Goal: Transaction & Acquisition: Book appointment/travel/reservation

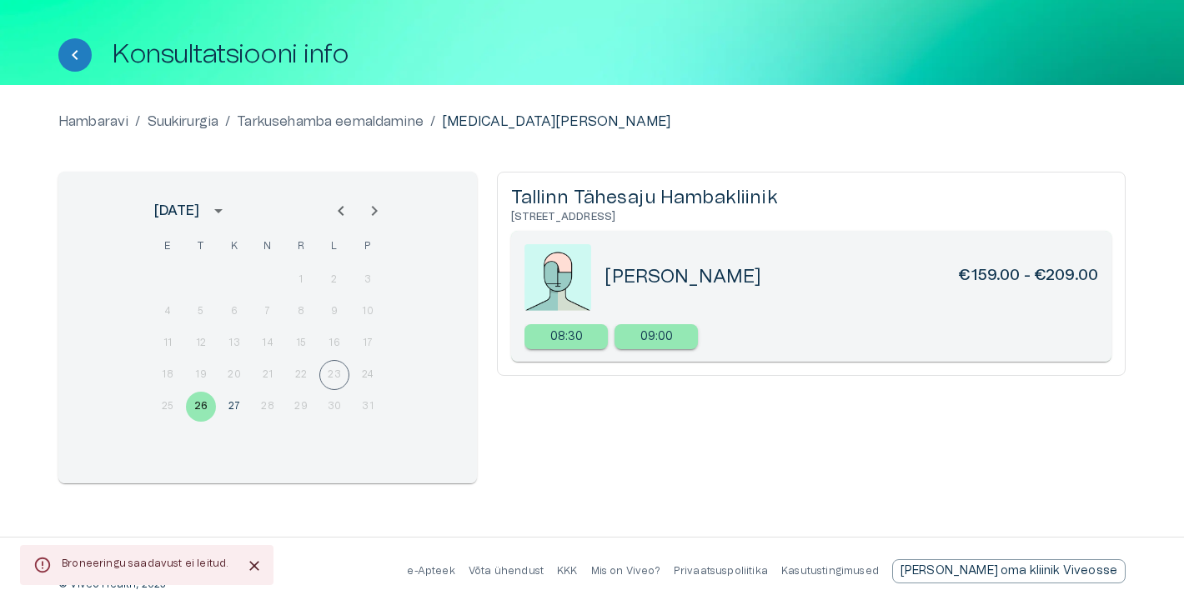
scroll to position [63, 0]
click at [237, 401] on button "27" at bounding box center [234, 407] width 30 height 30
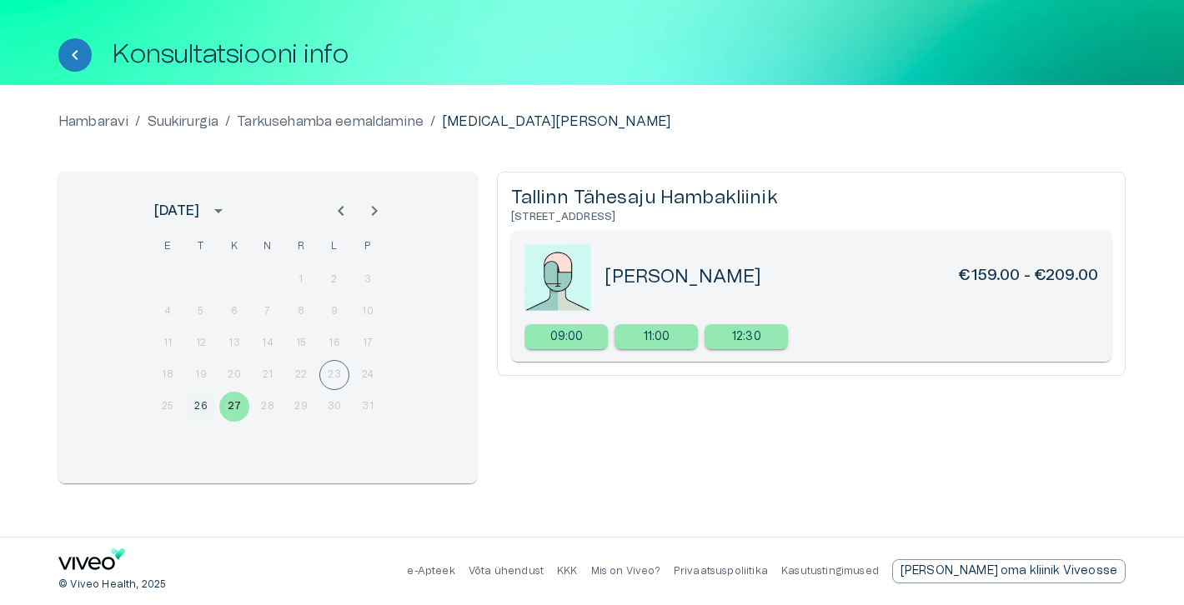
click at [201, 405] on button "26" at bounding box center [201, 407] width 30 height 30
click at [241, 407] on button "27" at bounding box center [234, 407] width 30 height 30
click at [375, 210] on icon "Next month" at bounding box center [375, 211] width 6 height 10
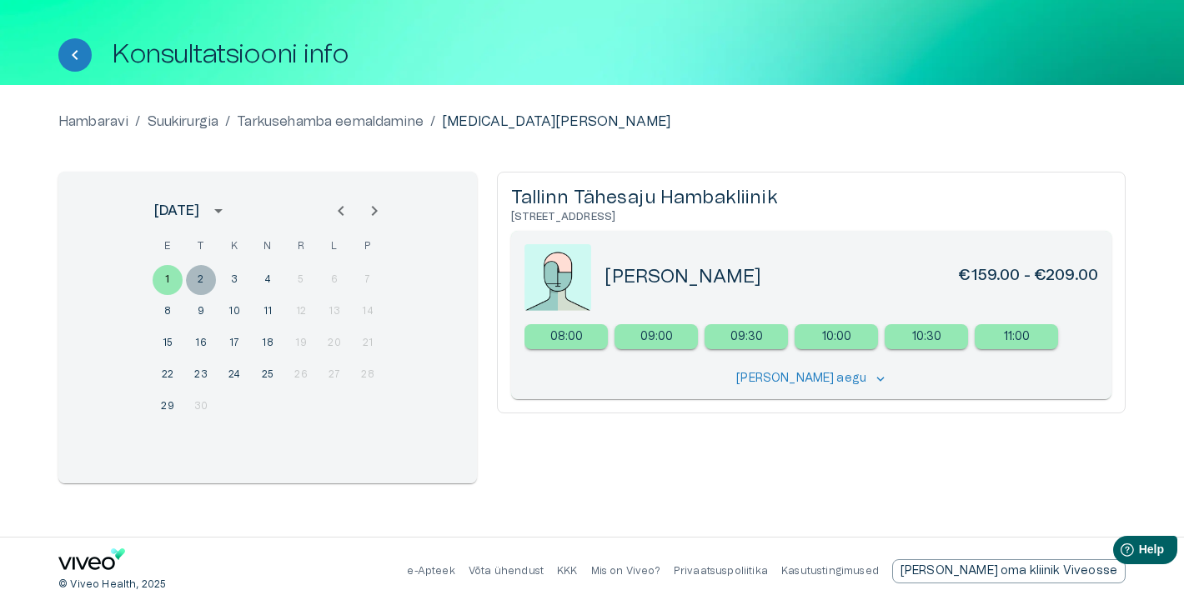
click at [203, 273] on button "2" at bounding box center [201, 280] width 30 height 30
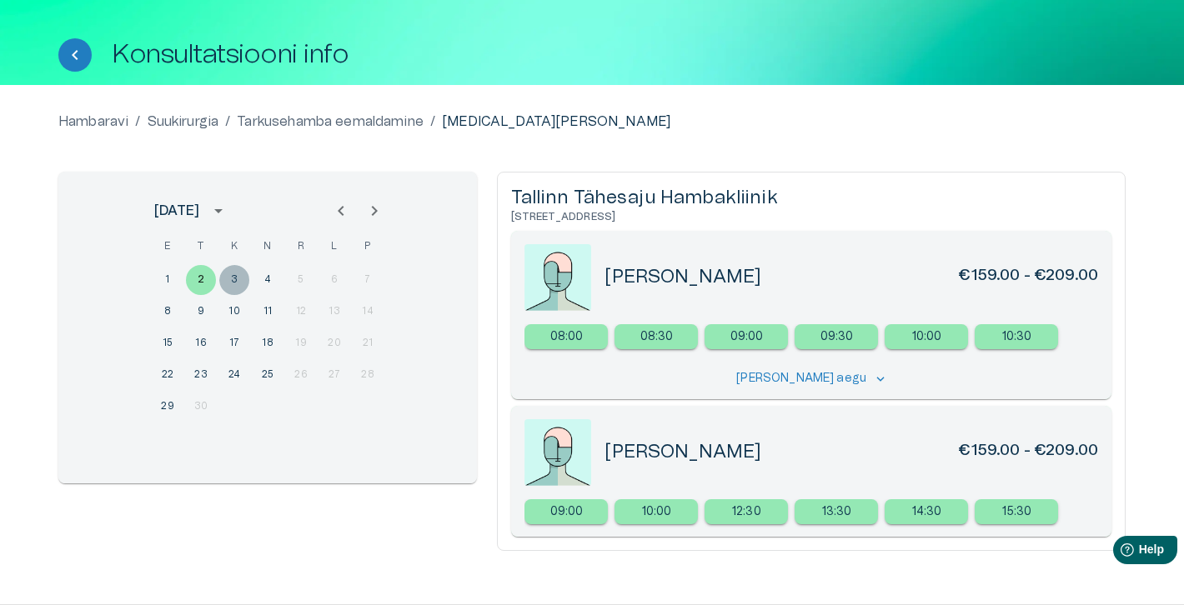
click at [235, 278] on button "3" at bounding box center [234, 280] width 30 height 30
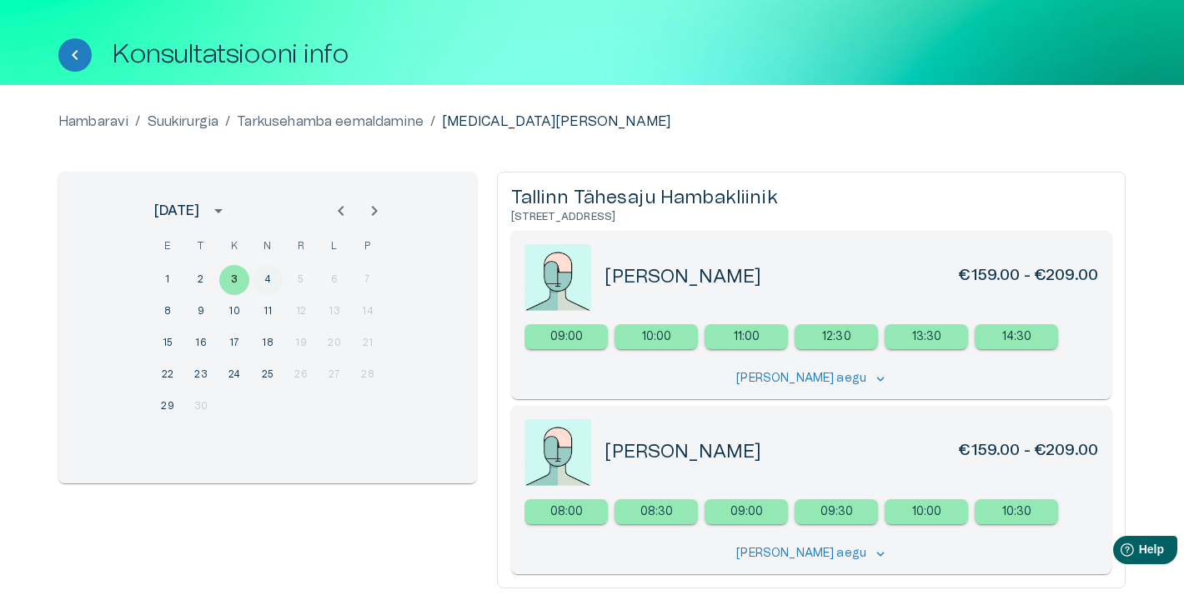
click at [268, 275] on button "4" at bounding box center [268, 280] width 30 height 30
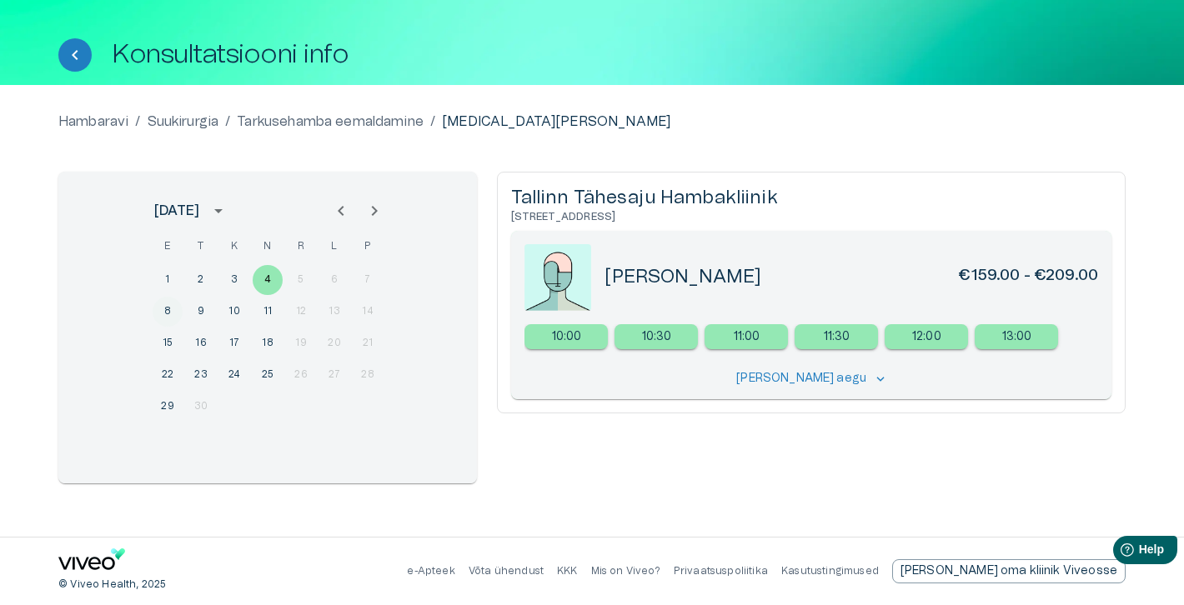
click at [168, 304] on button "8" at bounding box center [168, 312] width 30 height 30
click at [189, 313] on button "9" at bounding box center [201, 312] width 30 height 30
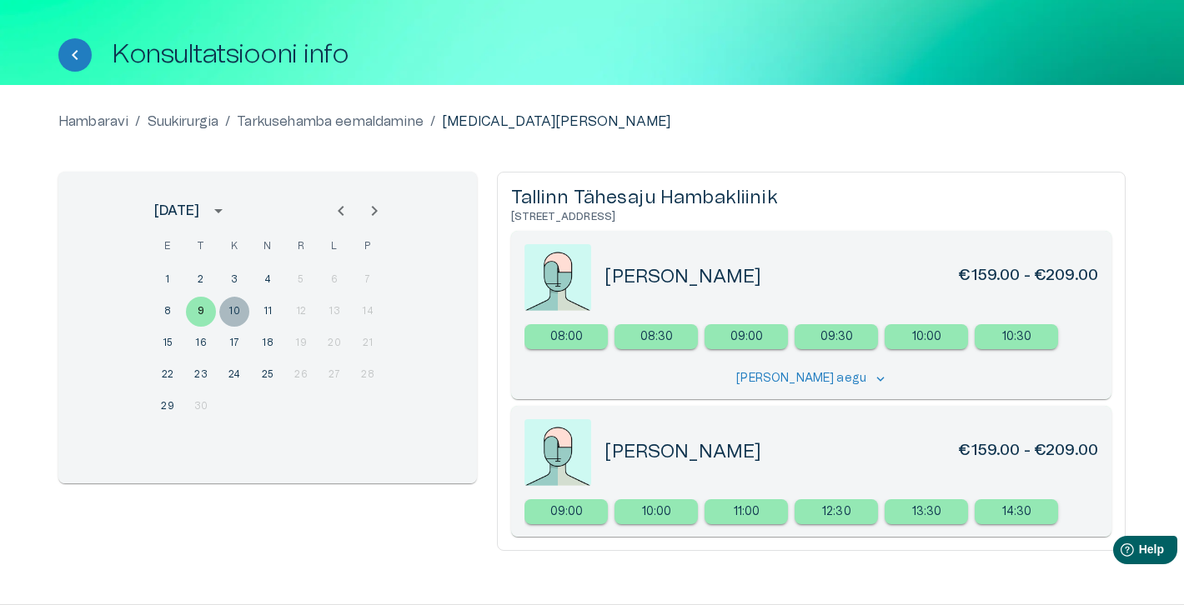
click at [236, 307] on button "10" at bounding box center [234, 312] width 30 height 30
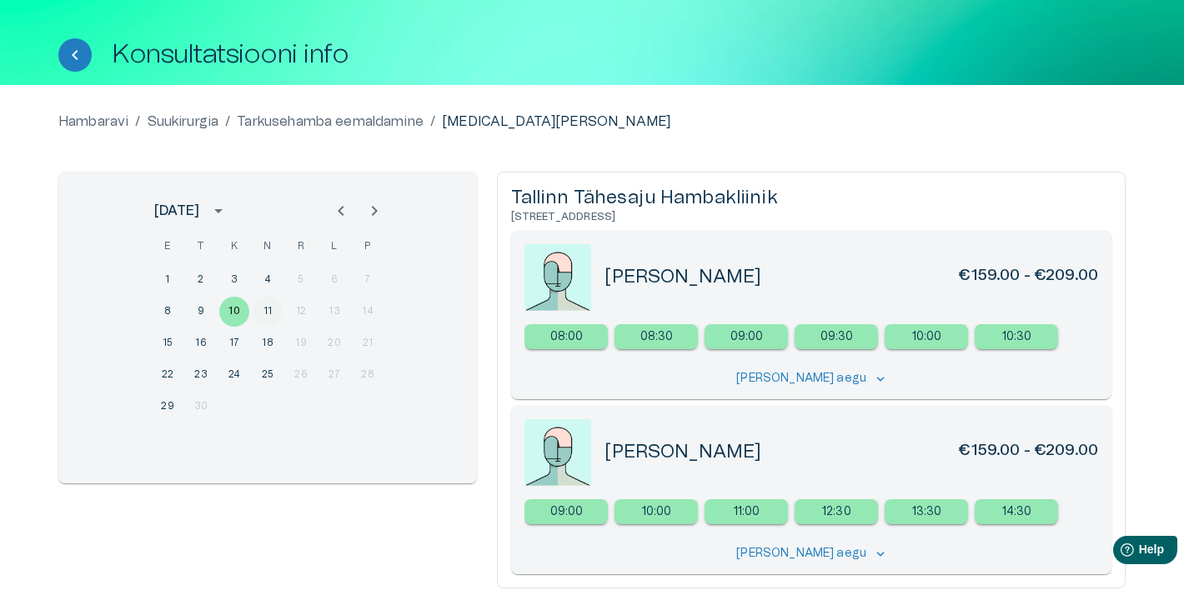
click at [267, 313] on button "11" at bounding box center [268, 312] width 30 height 30
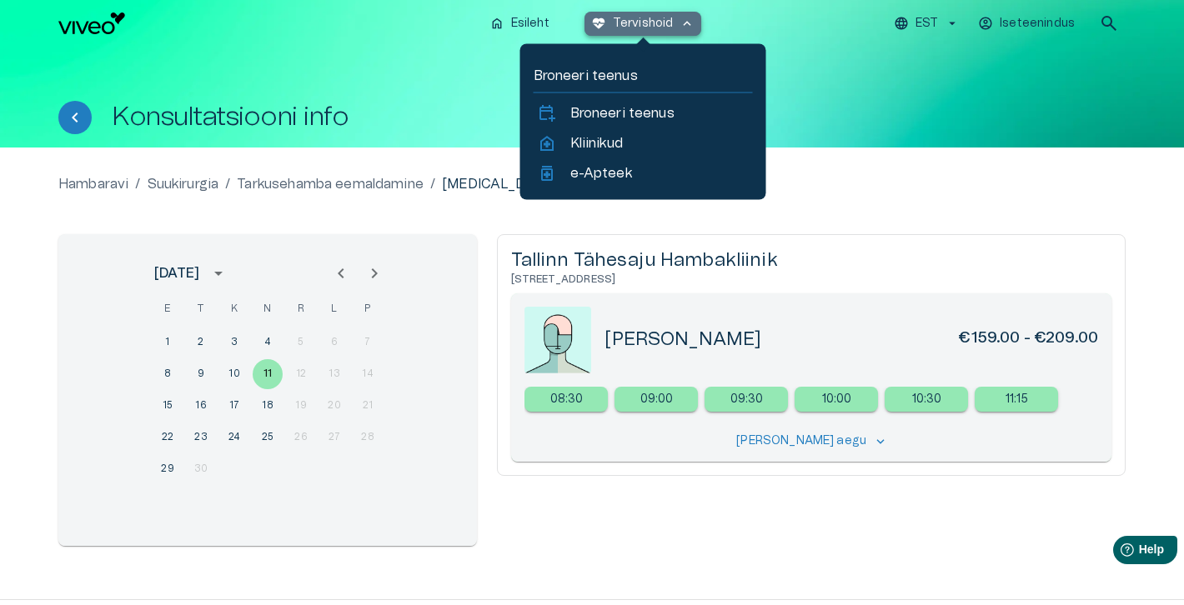
click at [672, 24] on p "Tervishoid" at bounding box center [643, 24] width 61 height 18
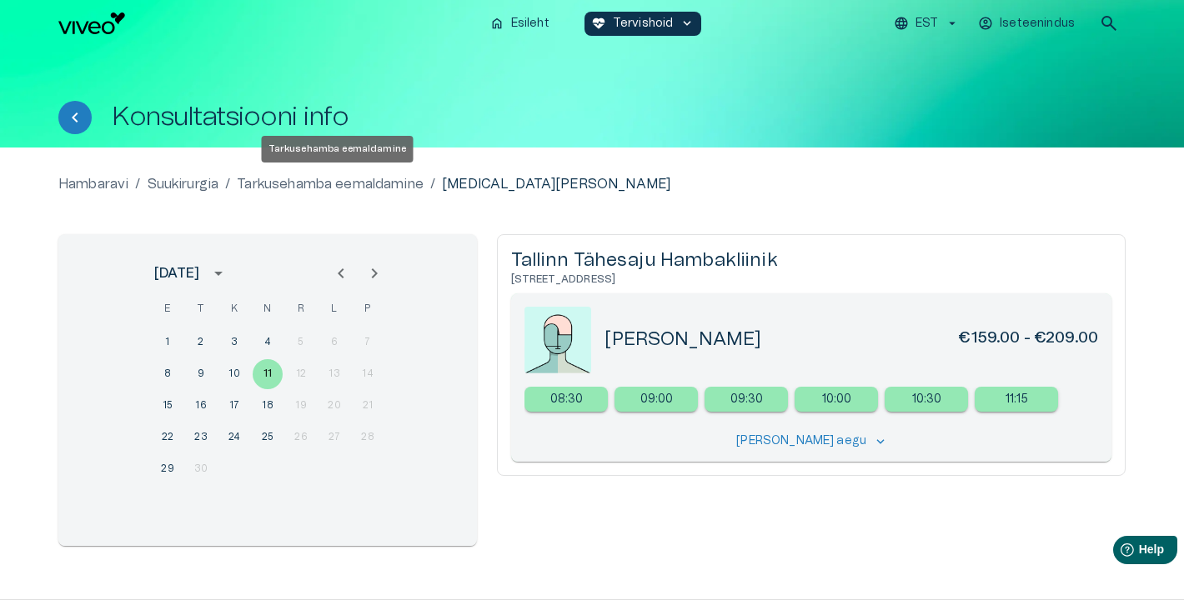
click at [310, 185] on p "Tarkusehamba eemaldamine" at bounding box center [330, 184] width 187 height 20
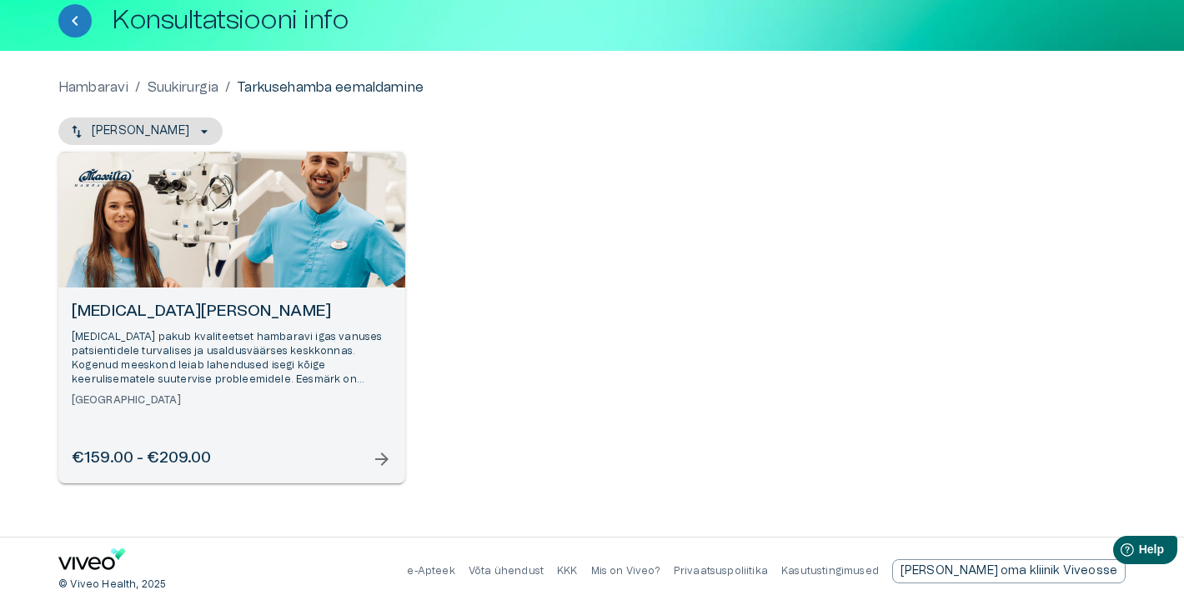
scroll to position [97, 0]
click at [73, 20] on icon "Tagasi" at bounding box center [75, 21] width 6 height 10
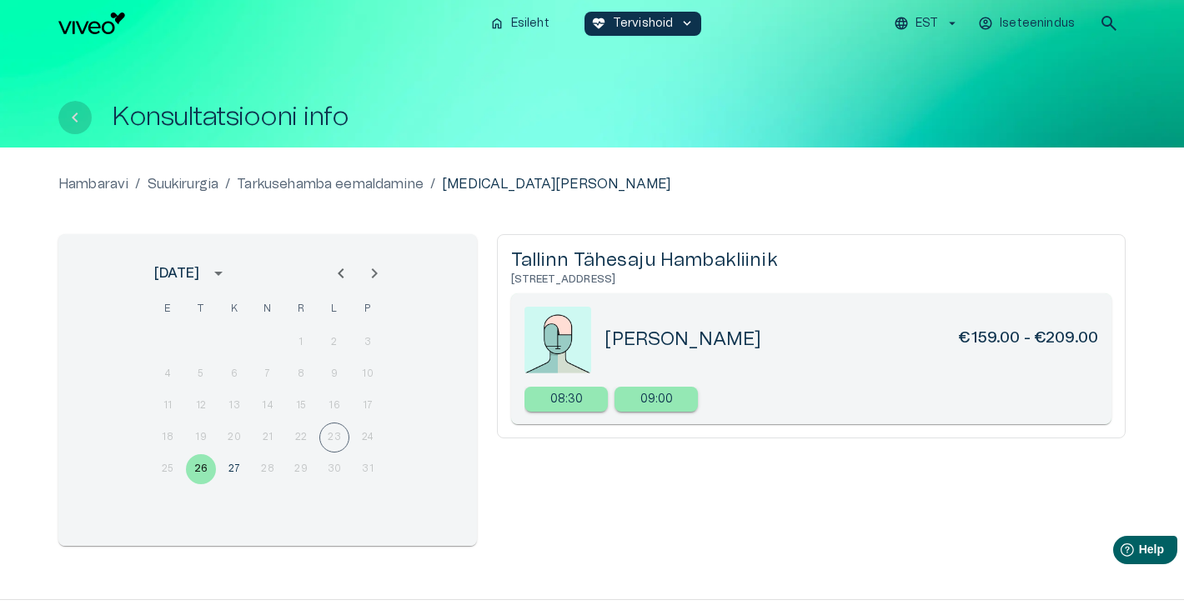
click at [77, 113] on icon "Tagasi" at bounding box center [75, 118] width 6 height 10
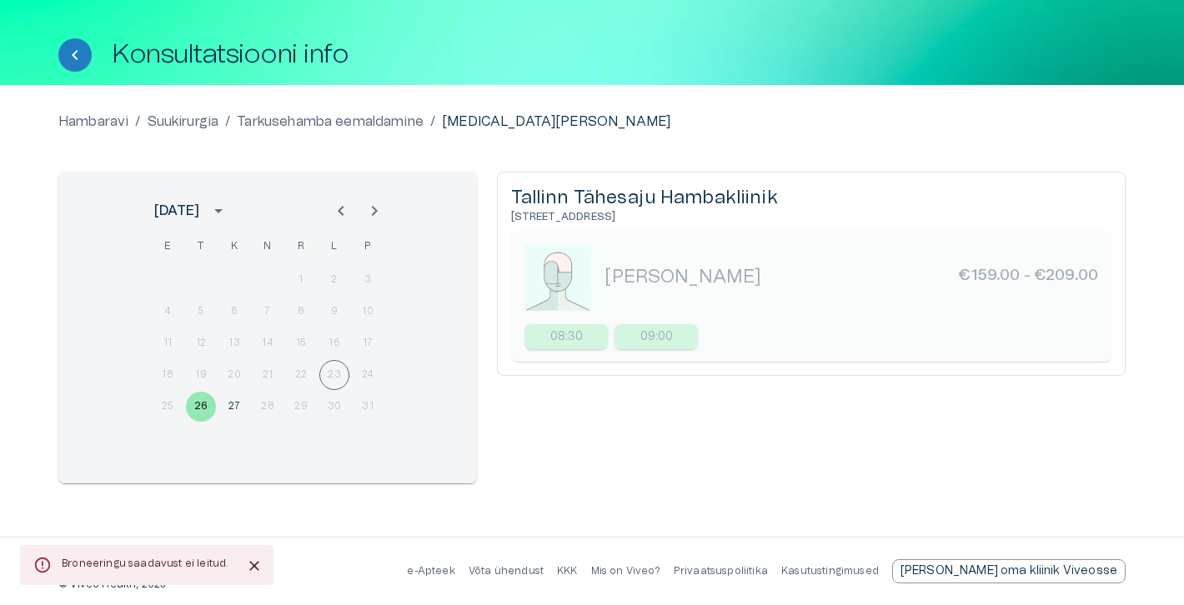
scroll to position [63, 0]
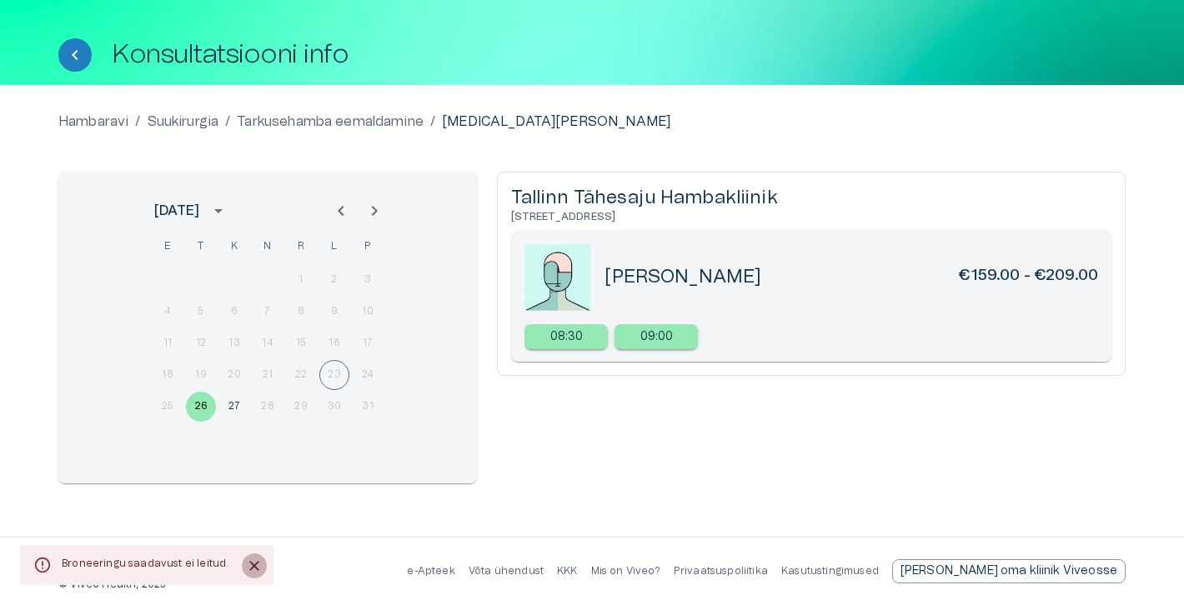
click at [250, 568] on icon "Close" at bounding box center [255, 566] width 10 height 10
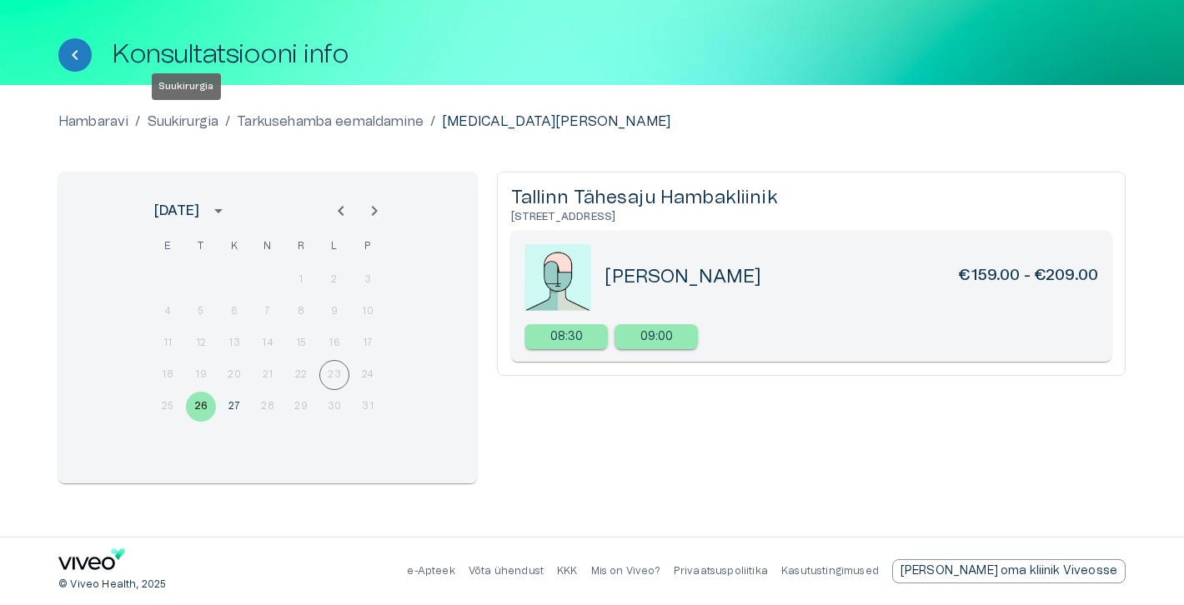
click at [193, 121] on p "Suukirurgia" at bounding box center [184, 122] width 72 height 20
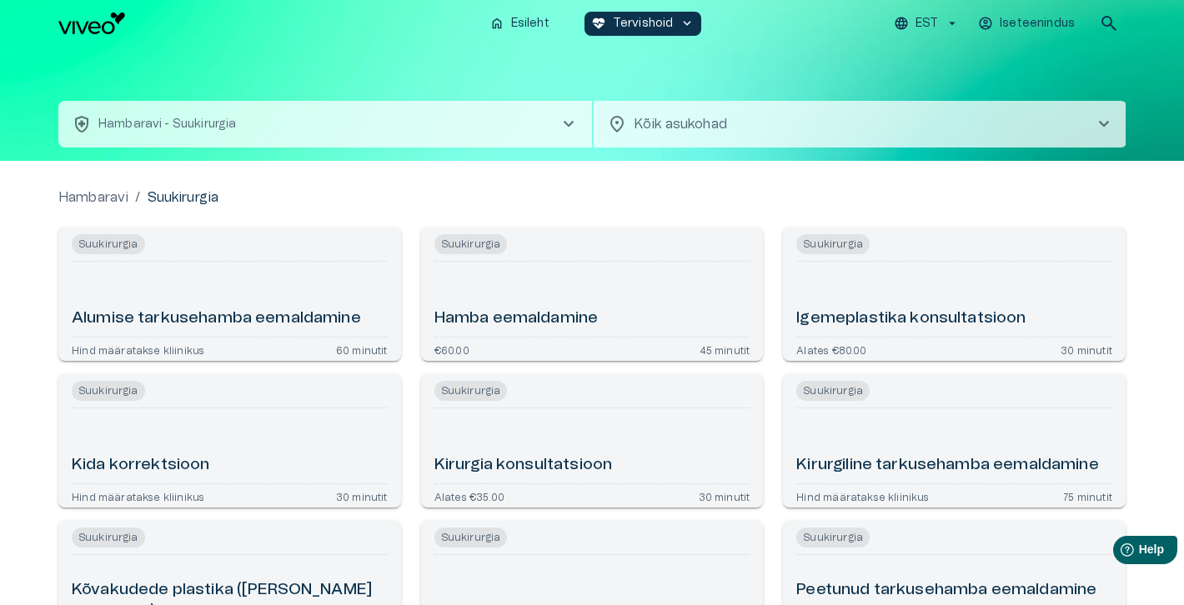
click at [324, 146] on button "health_and_safety [PERSON_NAME] - Suukirurgia chevron_right" at bounding box center [324, 124] width 533 height 47
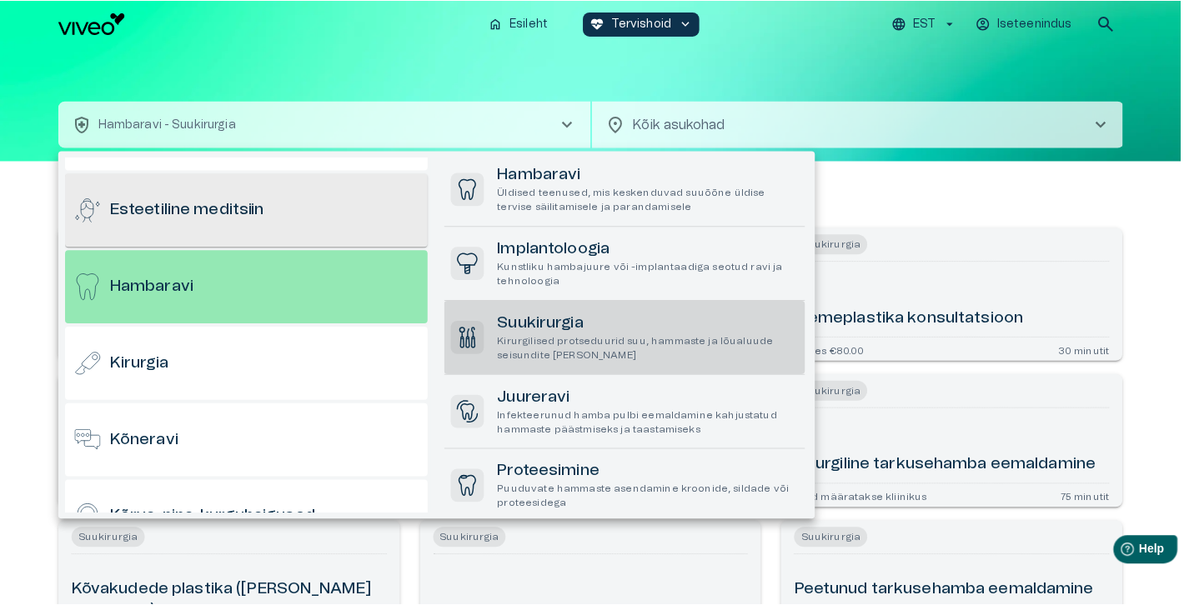
scroll to position [138, 0]
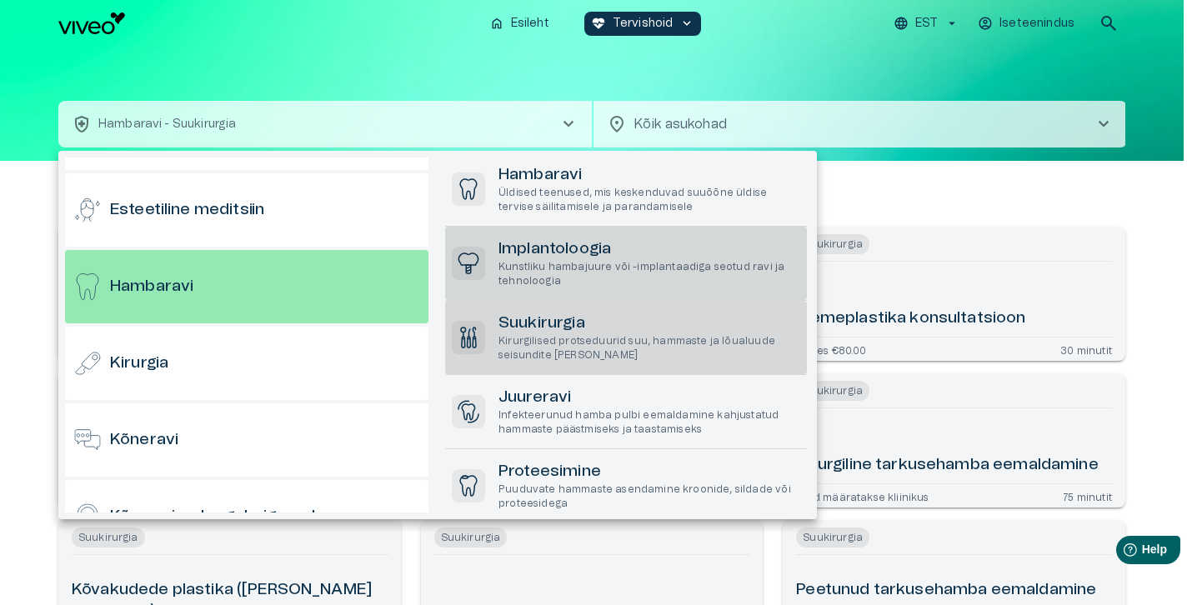
click at [509, 259] on h6 "Implantoloogia" at bounding box center [649, 249] width 302 height 23
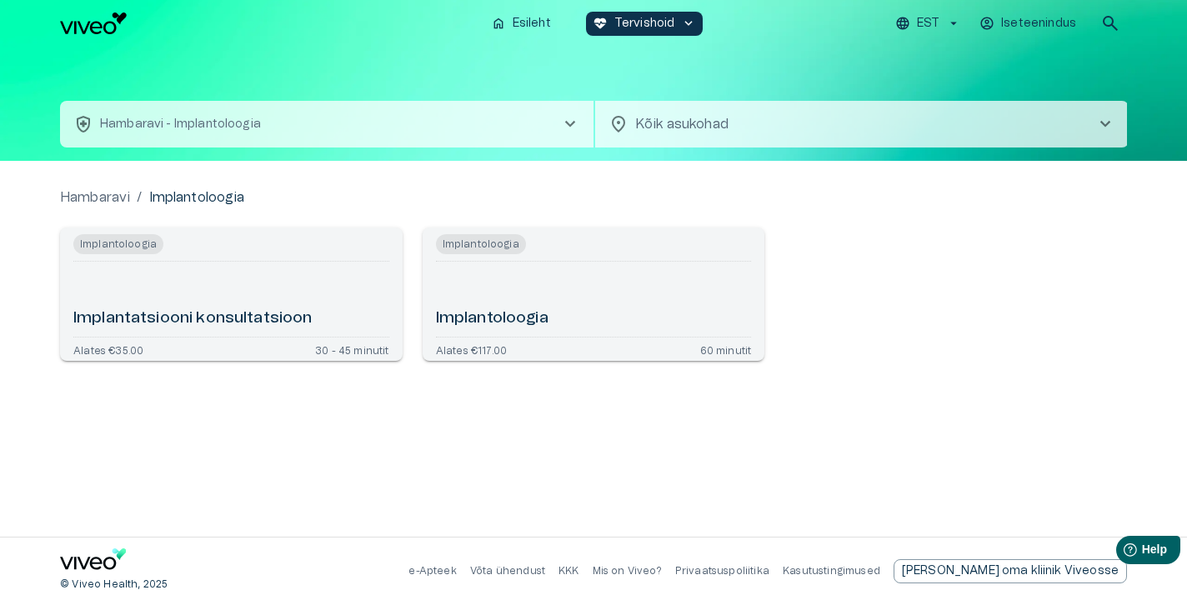
click at [313, 301] on div "Implantatsiooni konsultatsioon" at bounding box center [231, 299] width 316 height 62
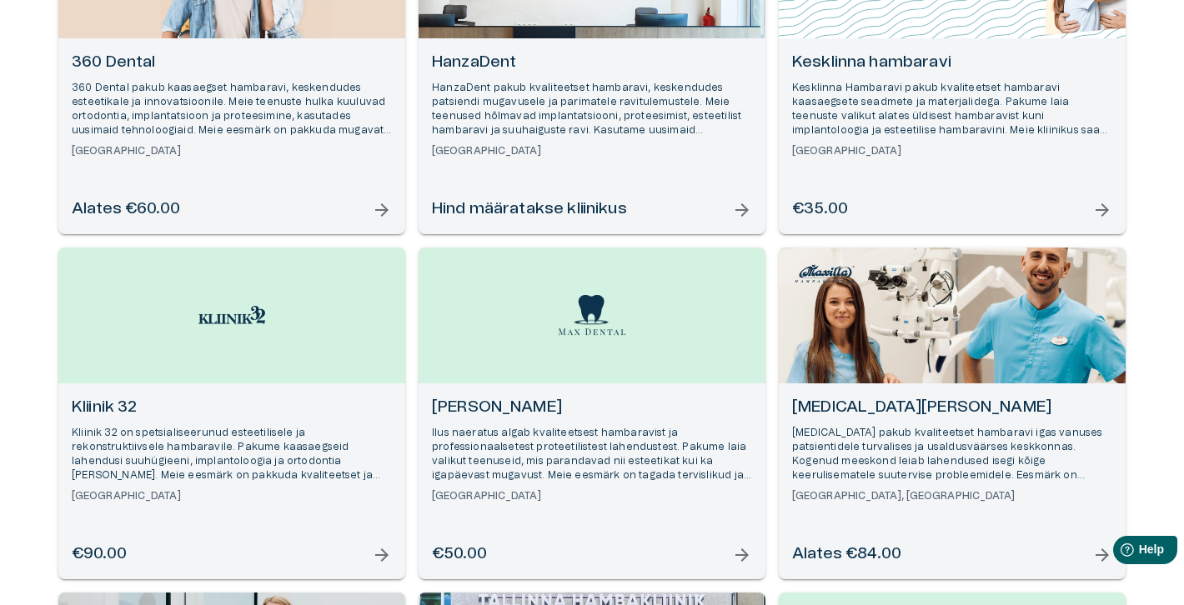
scroll to position [345, 0]
click at [893, 340] on div "Open selected supplier available booking dates" at bounding box center [951, 316] width 347 height 136
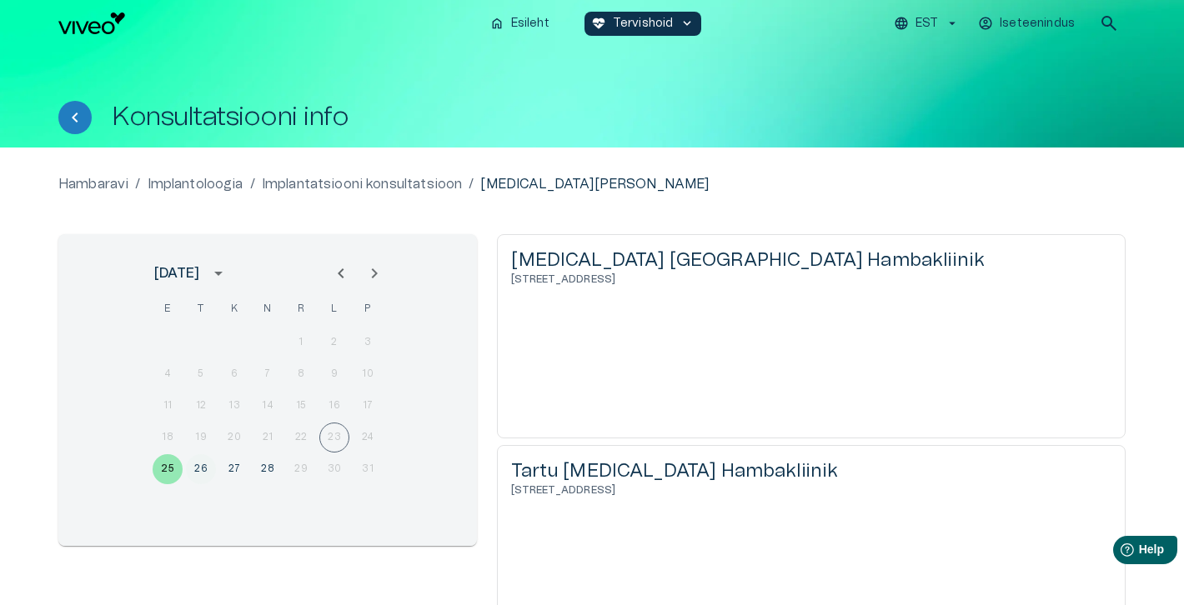
click at [197, 471] on button "26" at bounding box center [201, 469] width 30 height 30
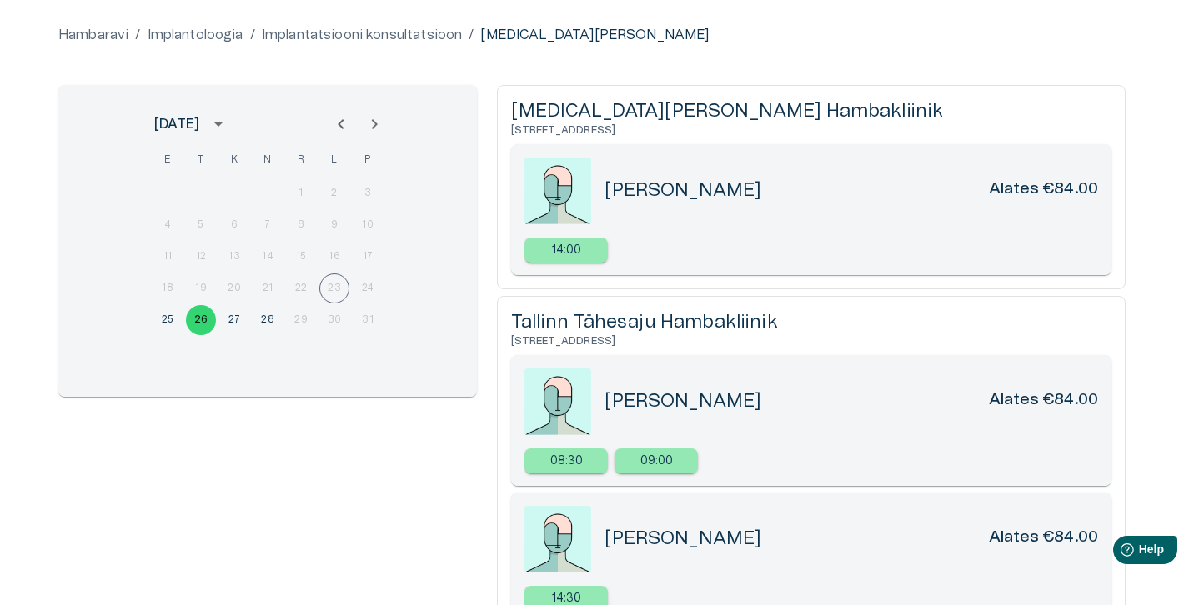
scroll to position [81, 0]
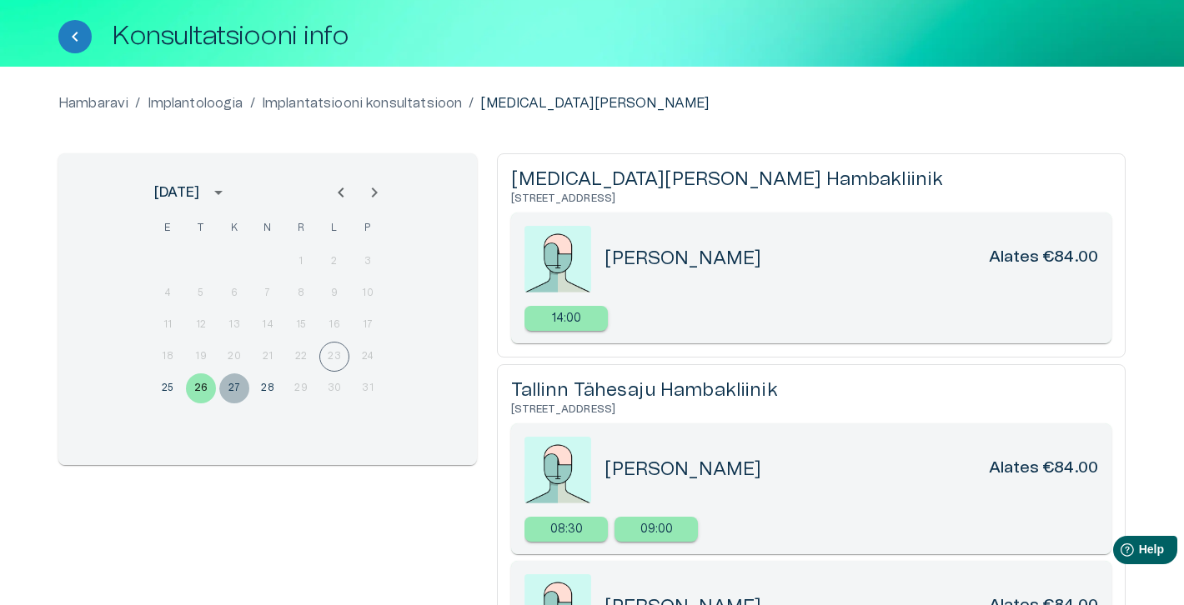
click at [228, 385] on button "27" at bounding box center [234, 388] width 30 height 30
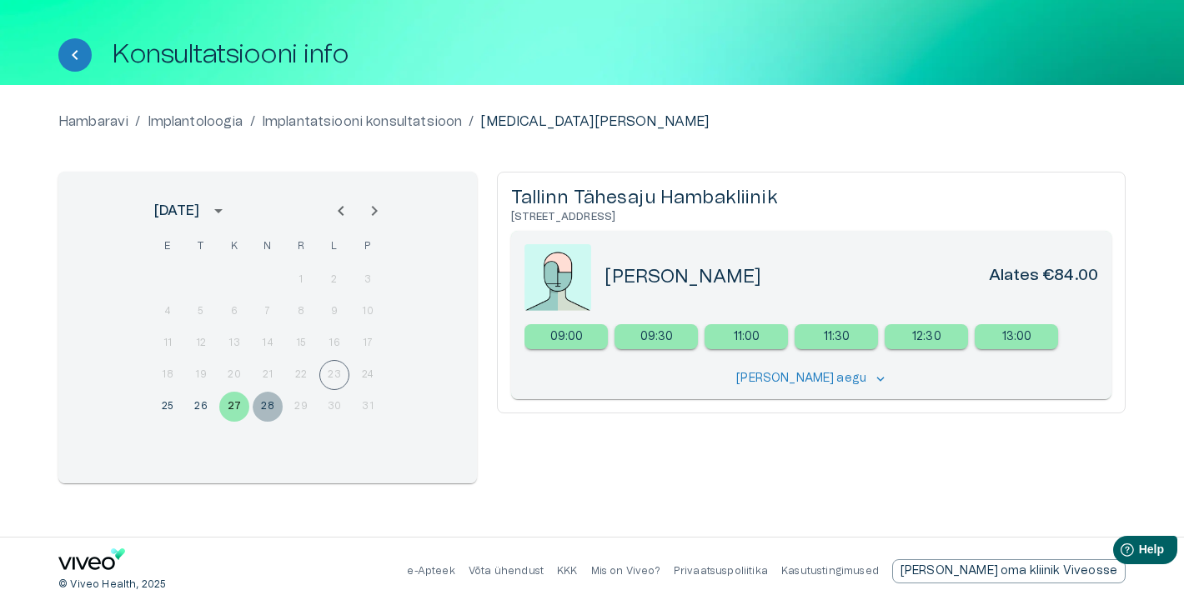
click at [266, 408] on button "28" at bounding box center [268, 407] width 30 height 30
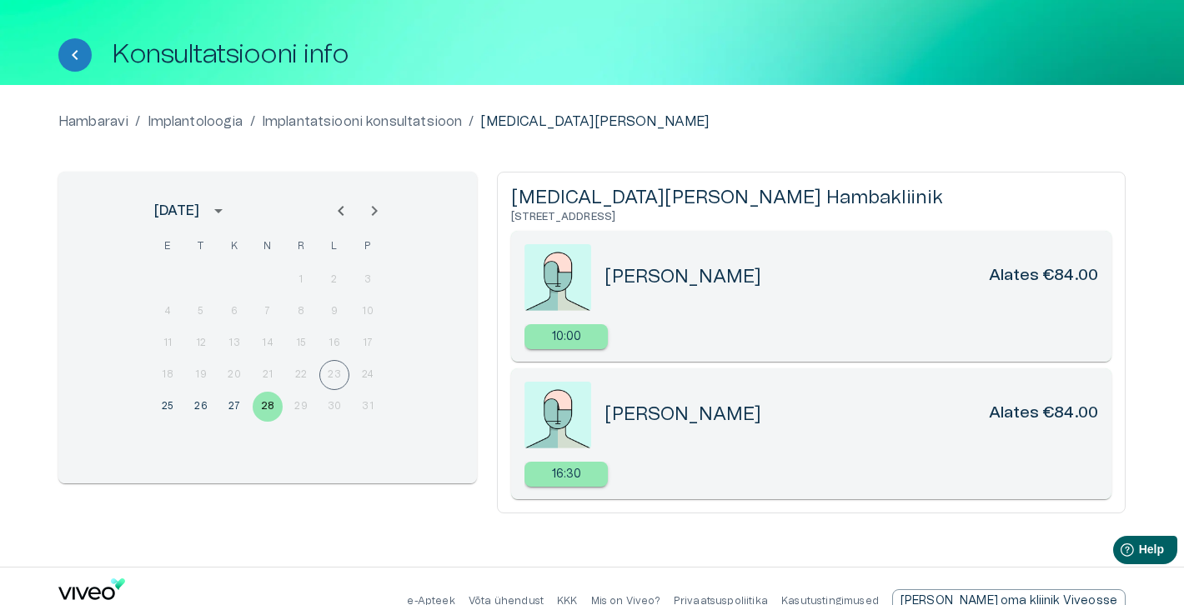
click at [369, 206] on icon "Next month" at bounding box center [374, 211] width 20 height 20
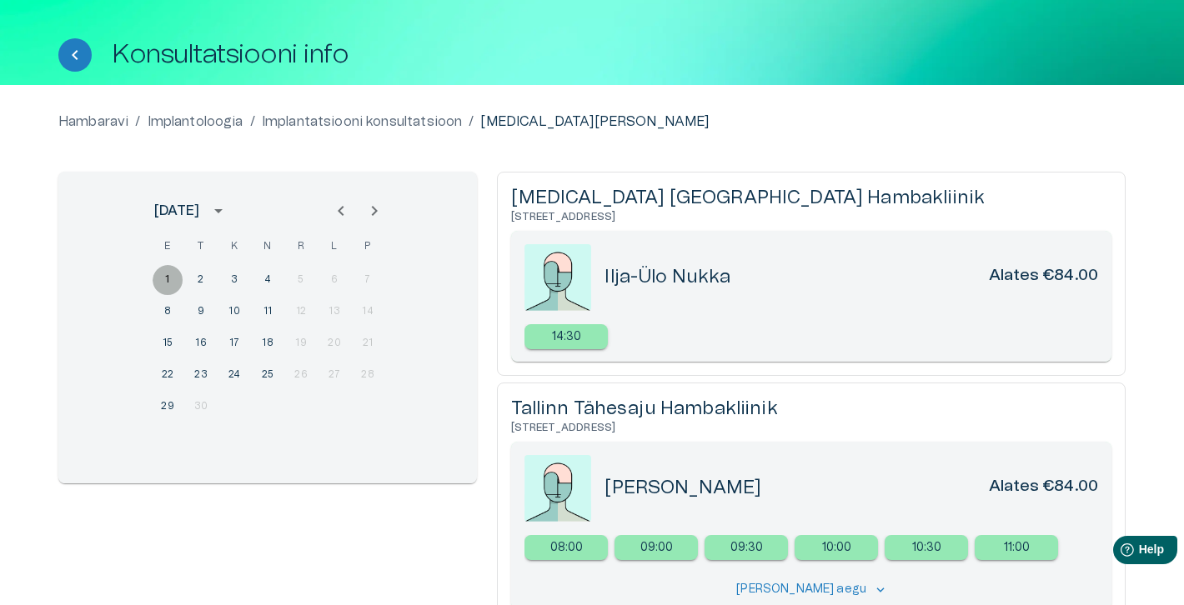
click at [173, 278] on button "1" at bounding box center [168, 280] width 30 height 30
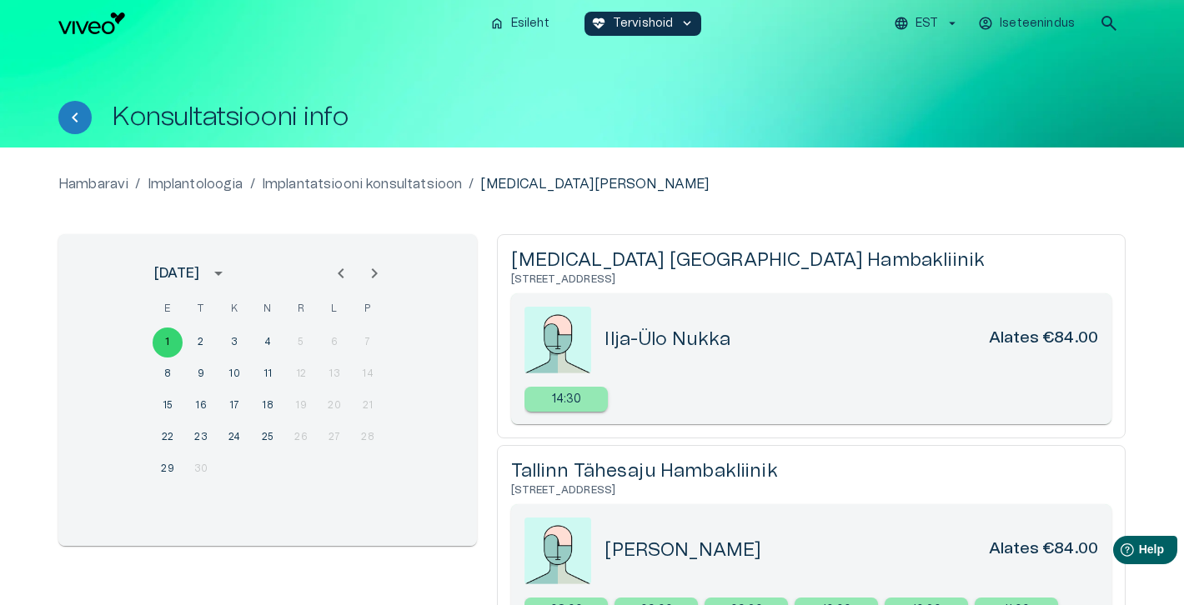
scroll to position [0, 0]
click at [198, 340] on button "2" at bounding box center [201, 343] width 30 height 30
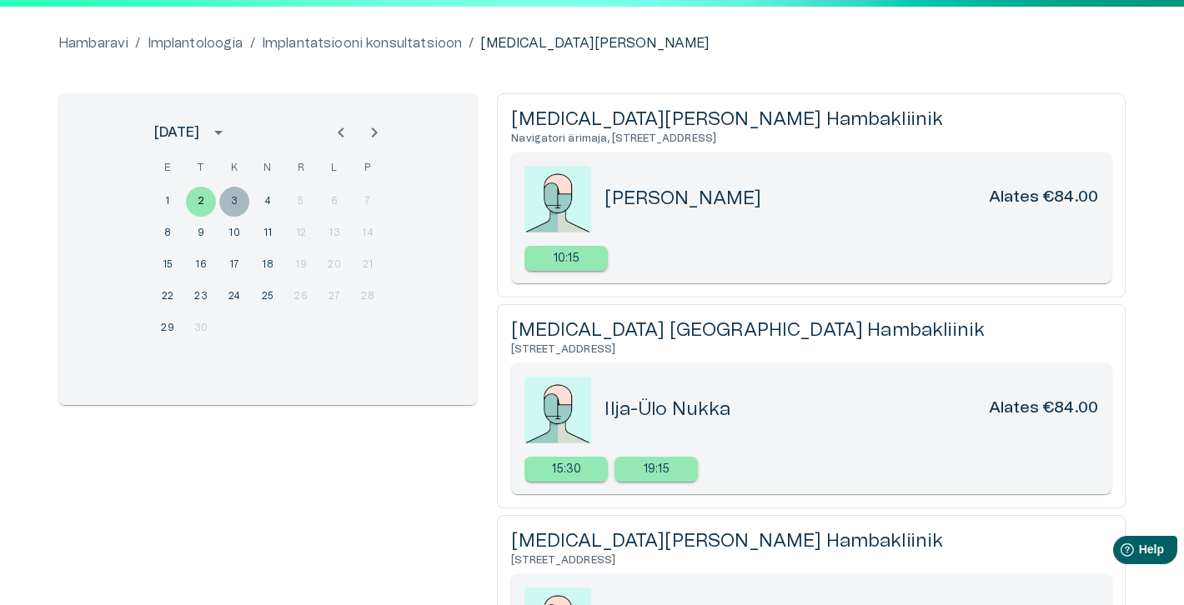
click at [238, 204] on button "3" at bounding box center [234, 202] width 30 height 30
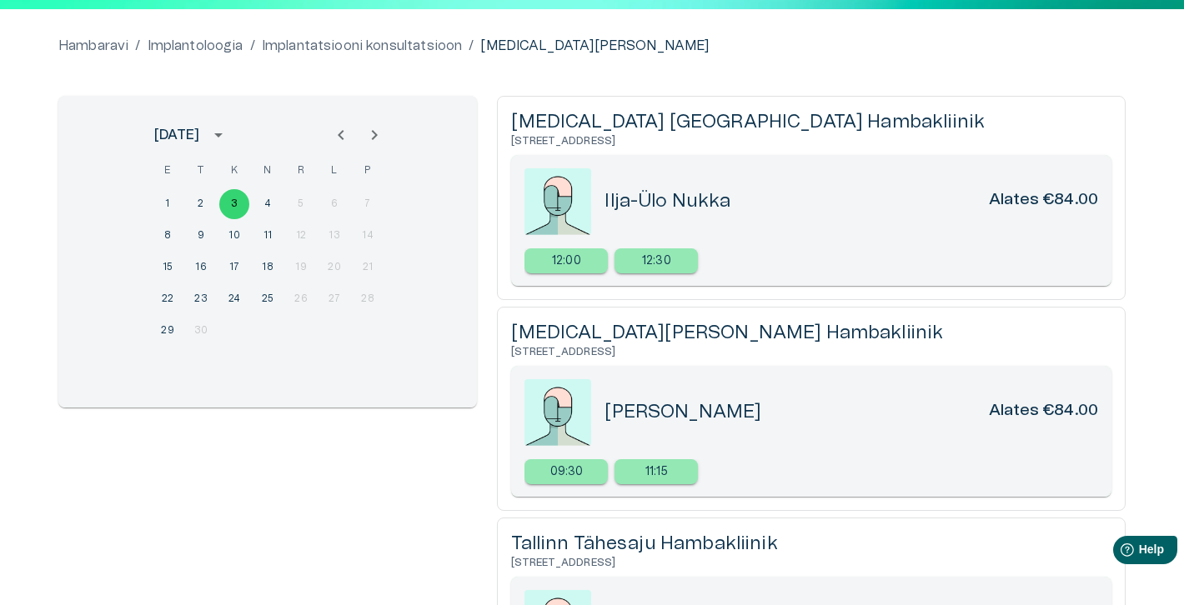
scroll to position [94, 0]
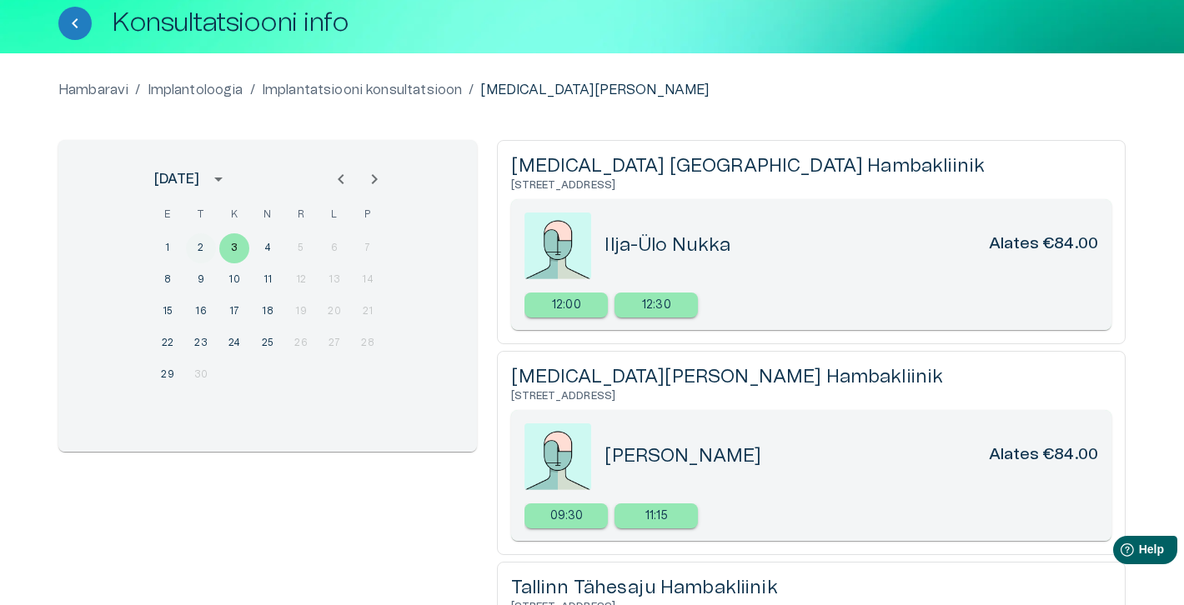
click at [202, 245] on button "2" at bounding box center [201, 248] width 30 height 30
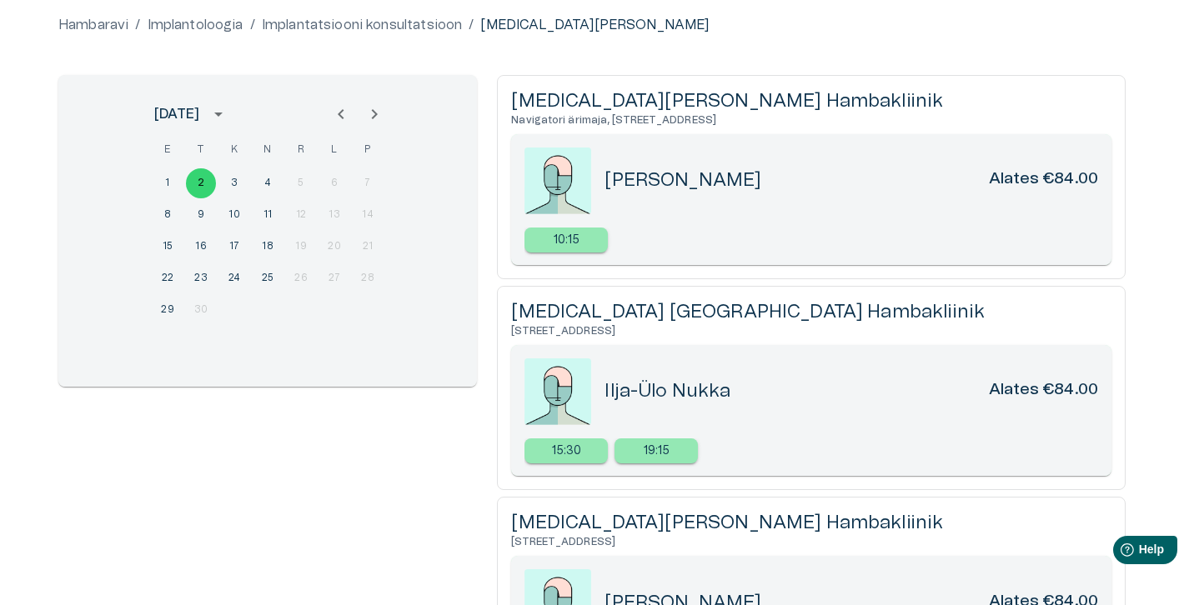
scroll to position [194, 0]
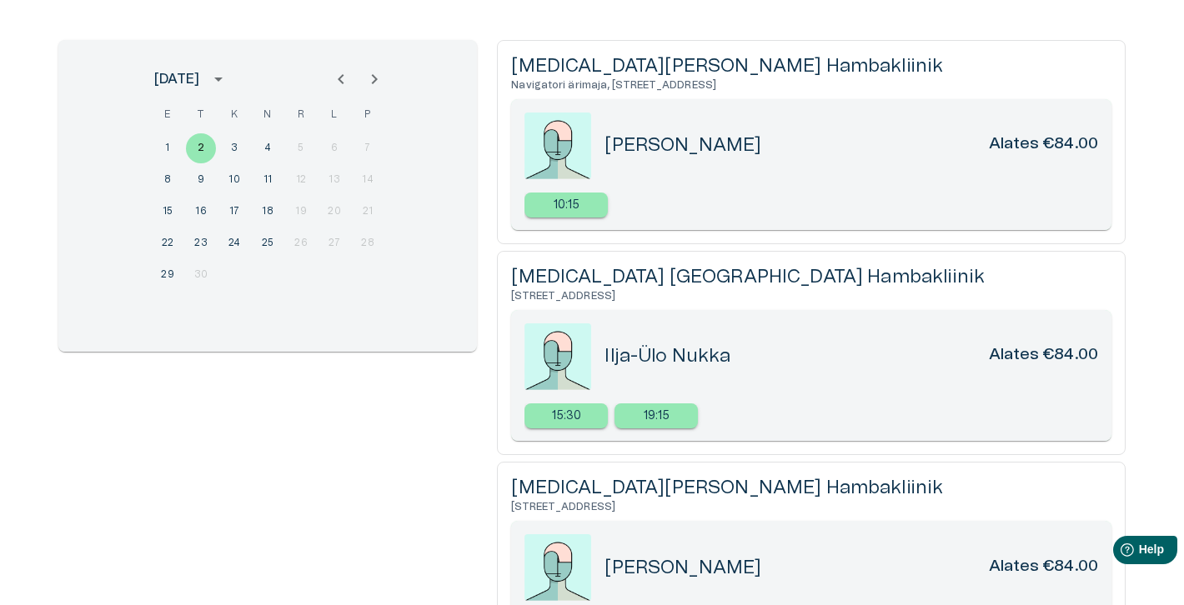
click at [337, 83] on icon "Previous month" at bounding box center [341, 79] width 20 height 20
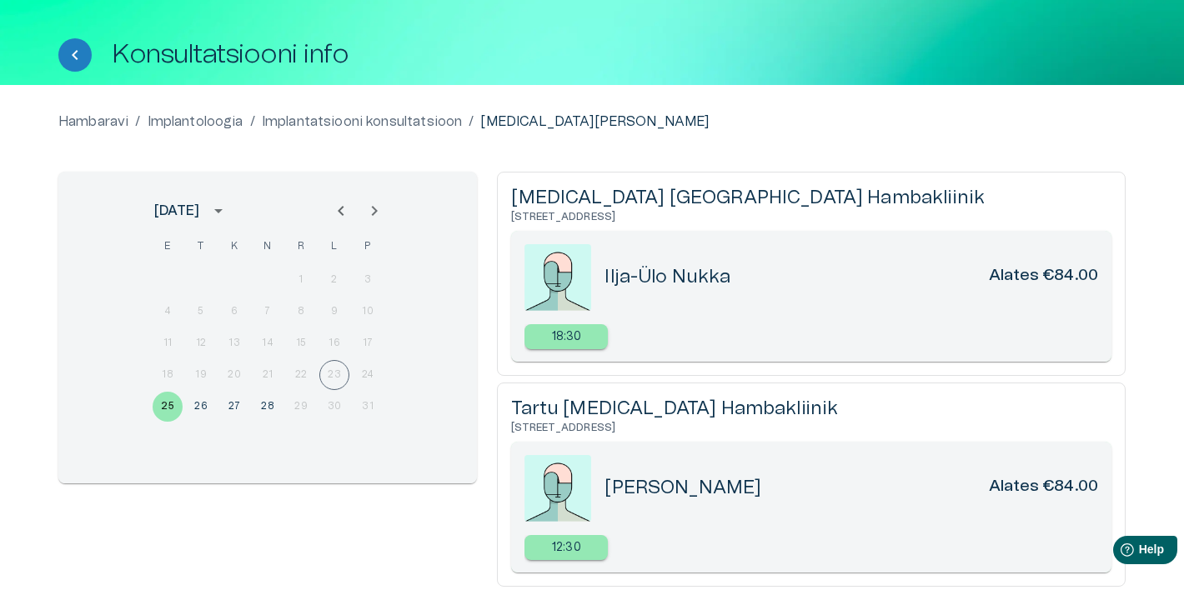
scroll to position [133, 0]
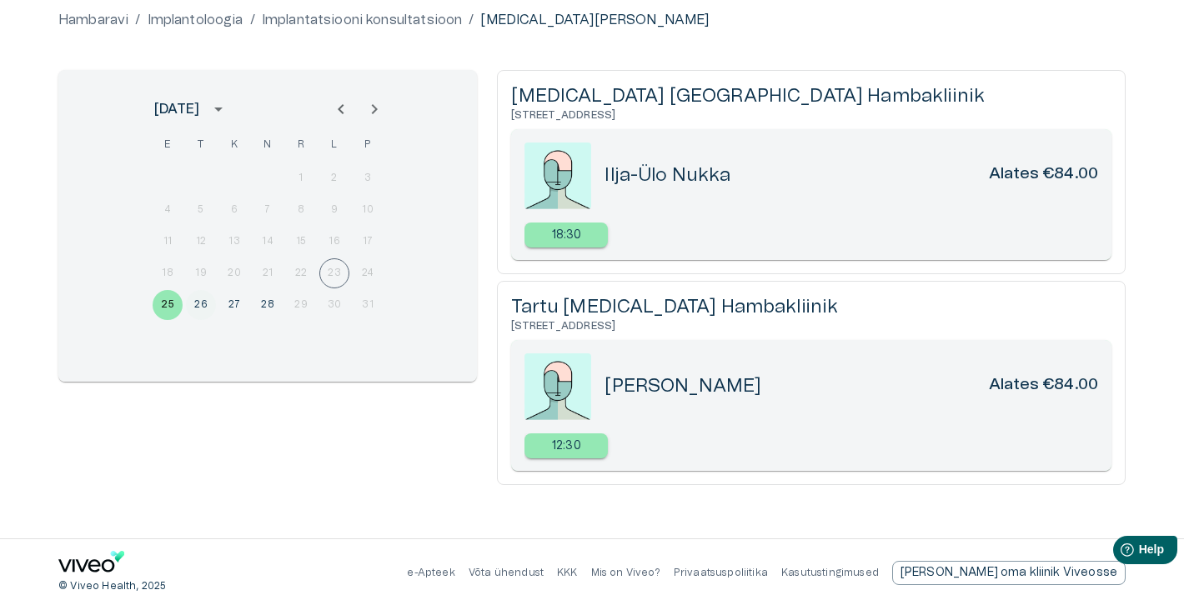
click at [196, 297] on button "26" at bounding box center [201, 305] width 30 height 30
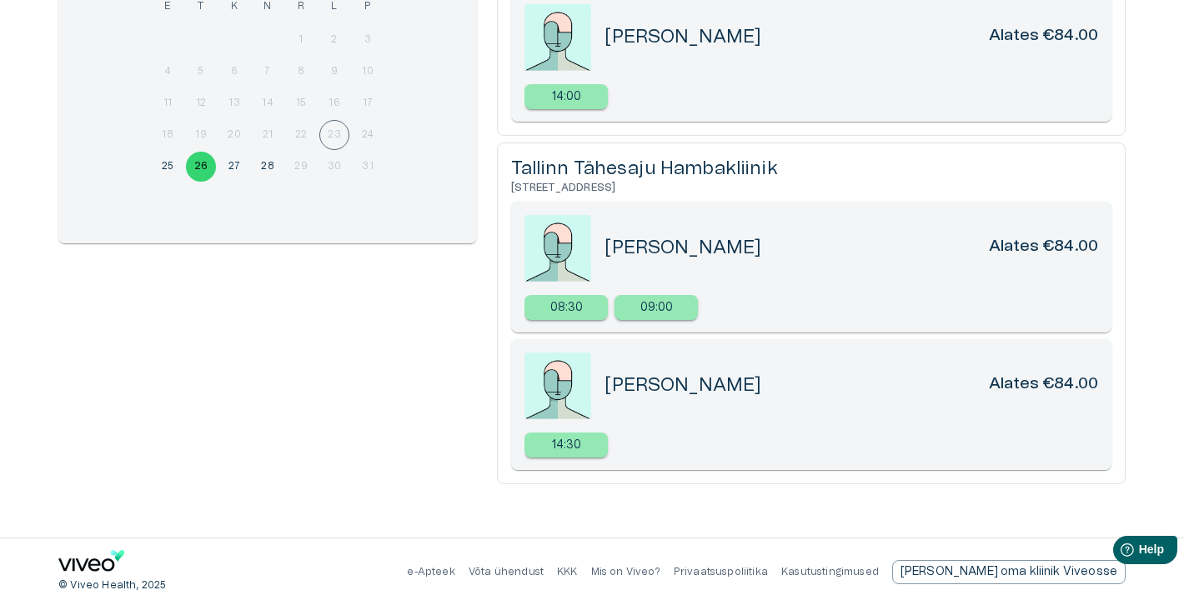
scroll to position [302, 0]
click at [197, 164] on button "26" at bounding box center [201, 168] width 30 height 30
click at [198, 167] on button "26" at bounding box center [201, 168] width 30 height 30
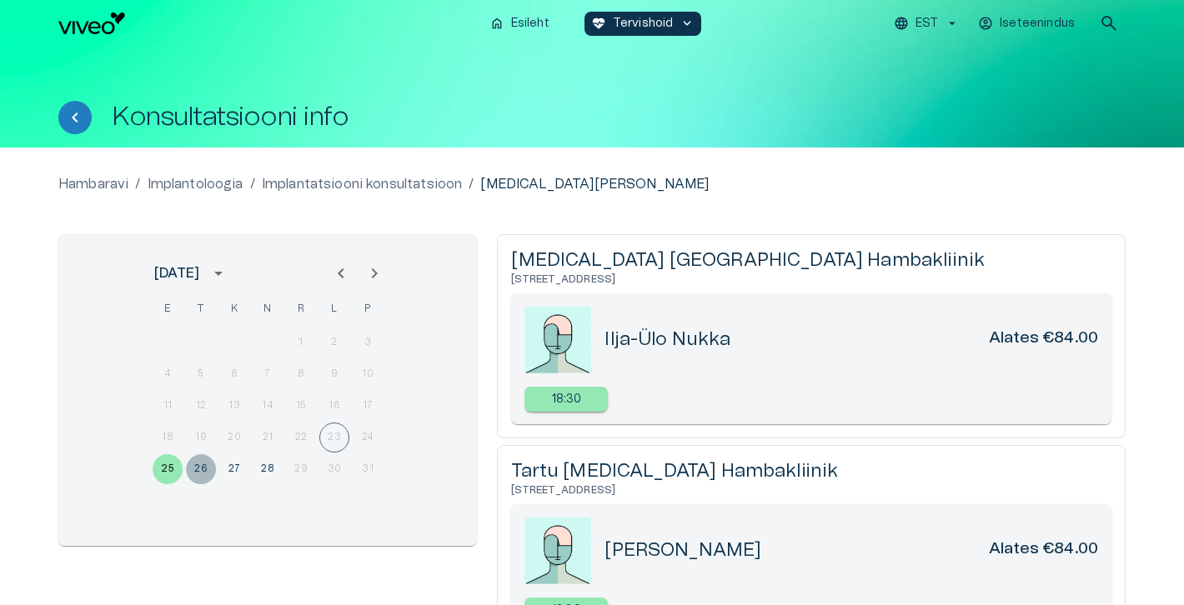
click at [202, 471] on button "26" at bounding box center [201, 469] width 30 height 30
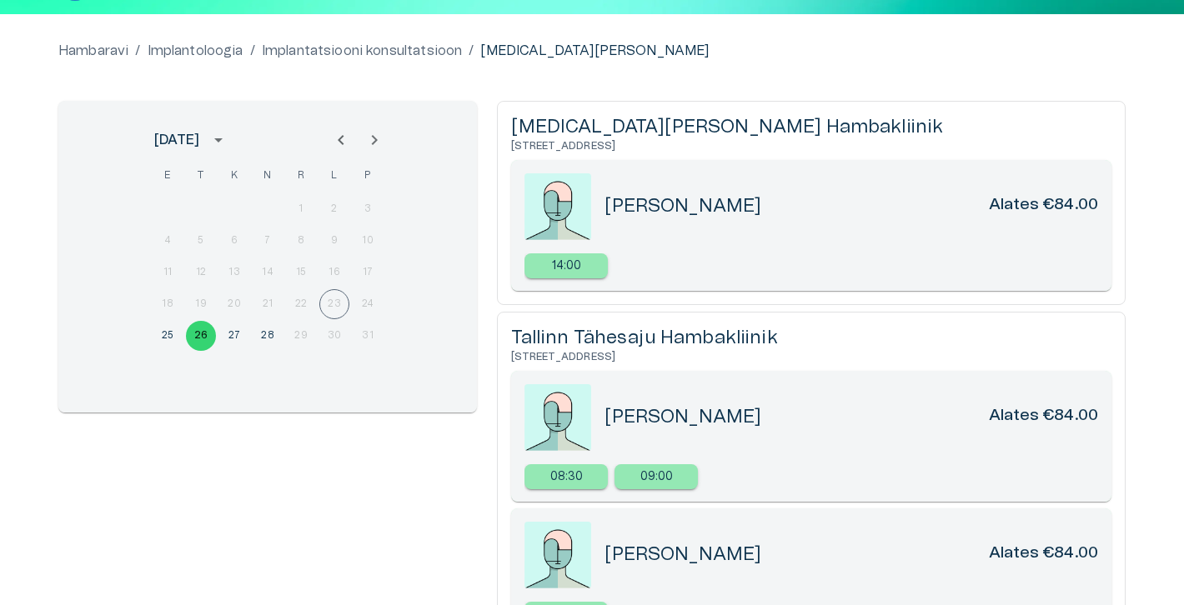
scroll to position [284, 0]
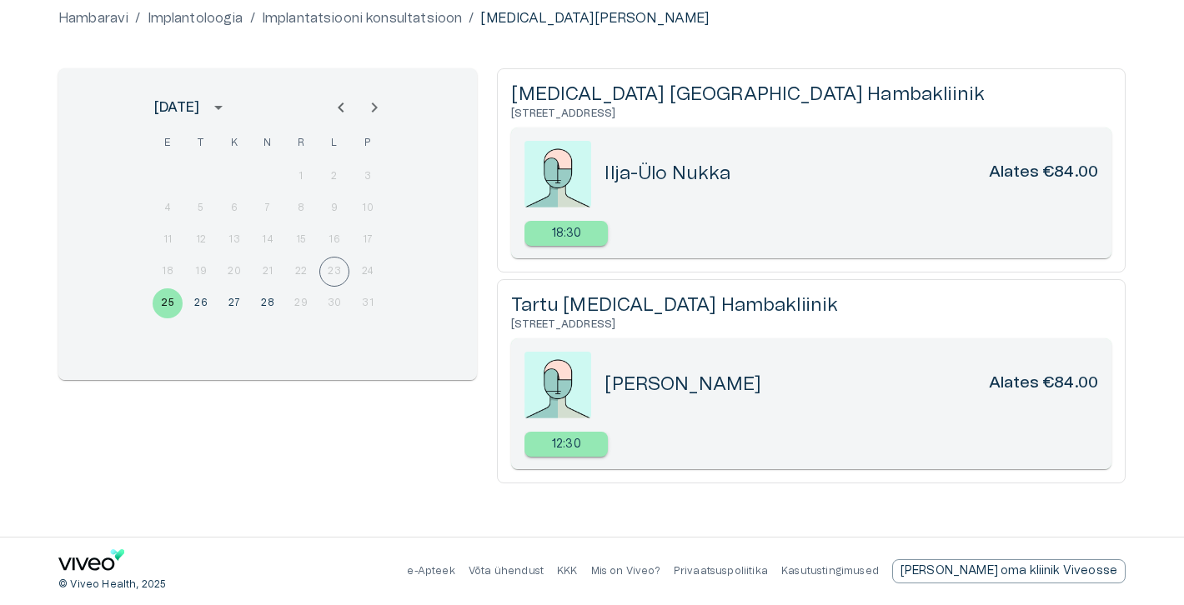
scroll to position [164, 0]
click at [208, 299] on button "26" at bounding box center [201, 305] width 30 height 30
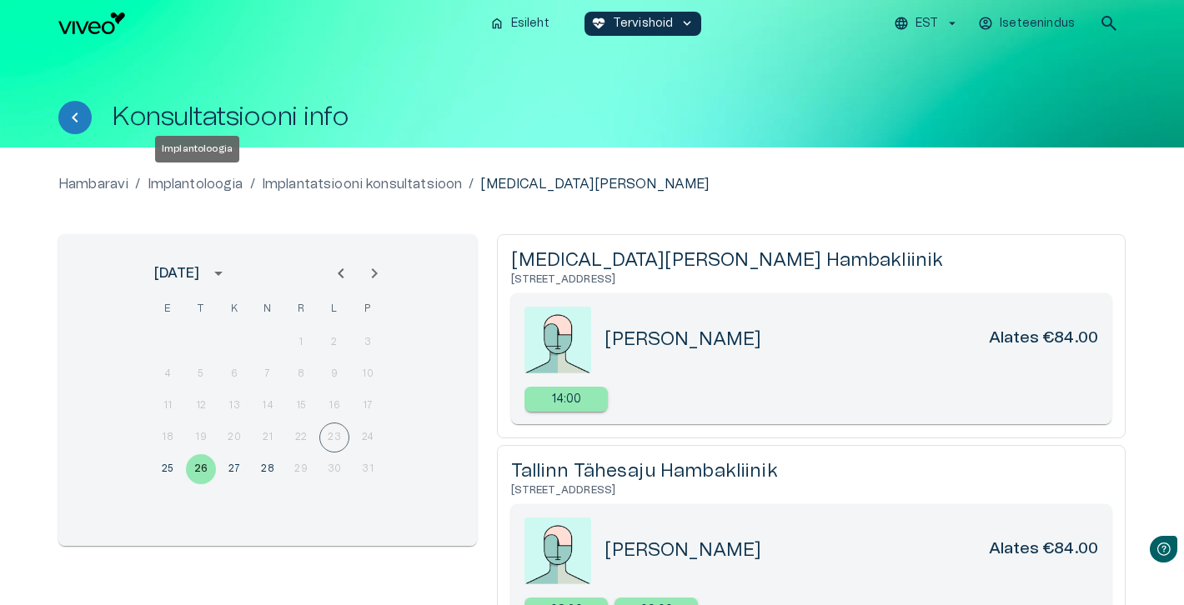
scroll to position [0, 0]
click at [216, 179] on p "Implantoloogia" at bounding box center [196, 184] width 96 height 20
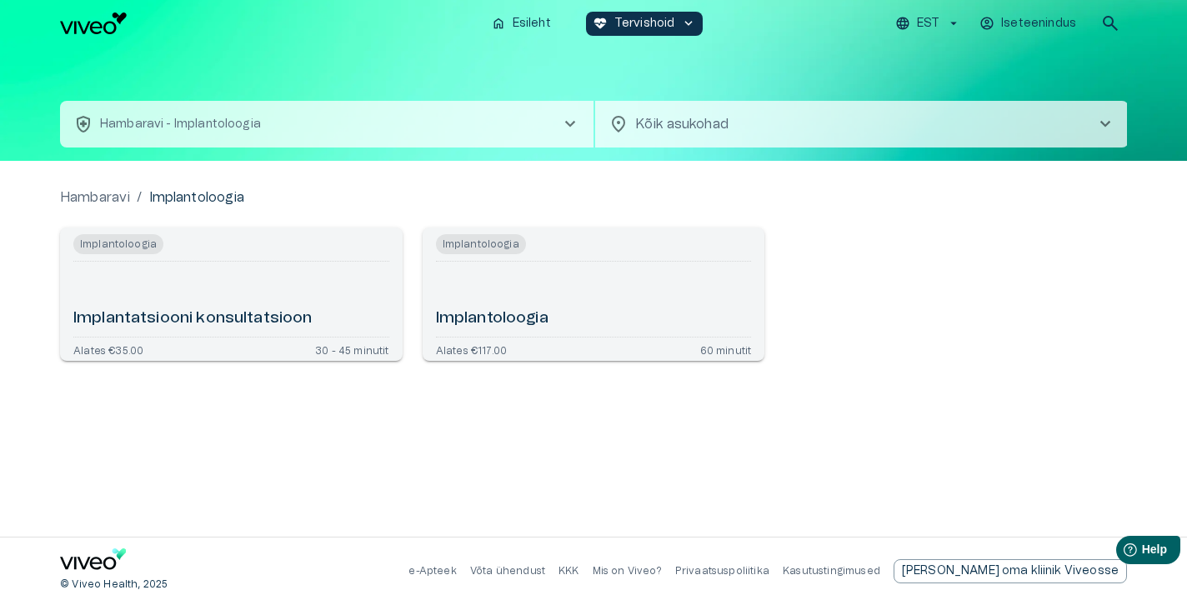
click at [483, 324] on h6 "Implantoloogia" at bounding box center [492, 319] width 113 height 23
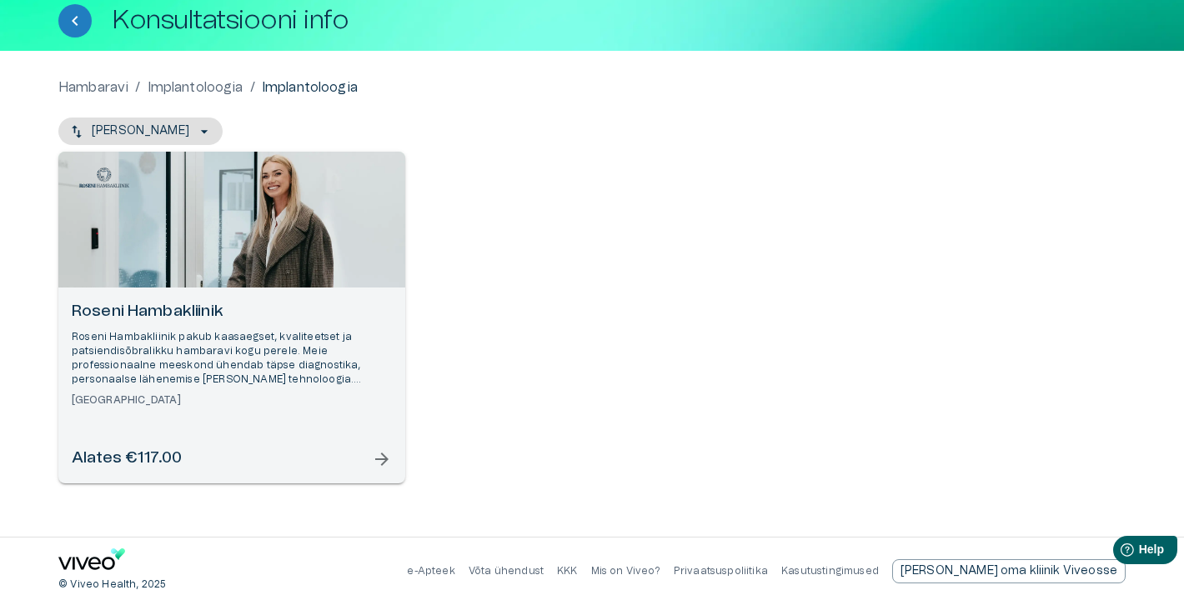
scroll to position [97, 0]
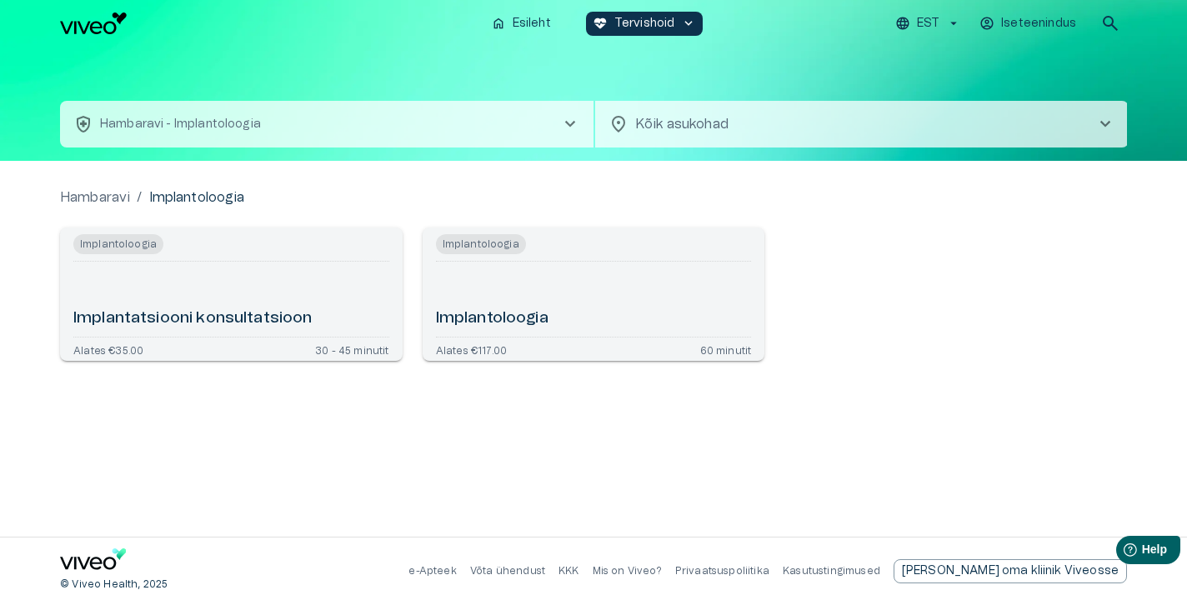
click at [244, 308] on div "Implantatsiooni konsultatsioon" at bounding box center [231, 299] width 316 height 62
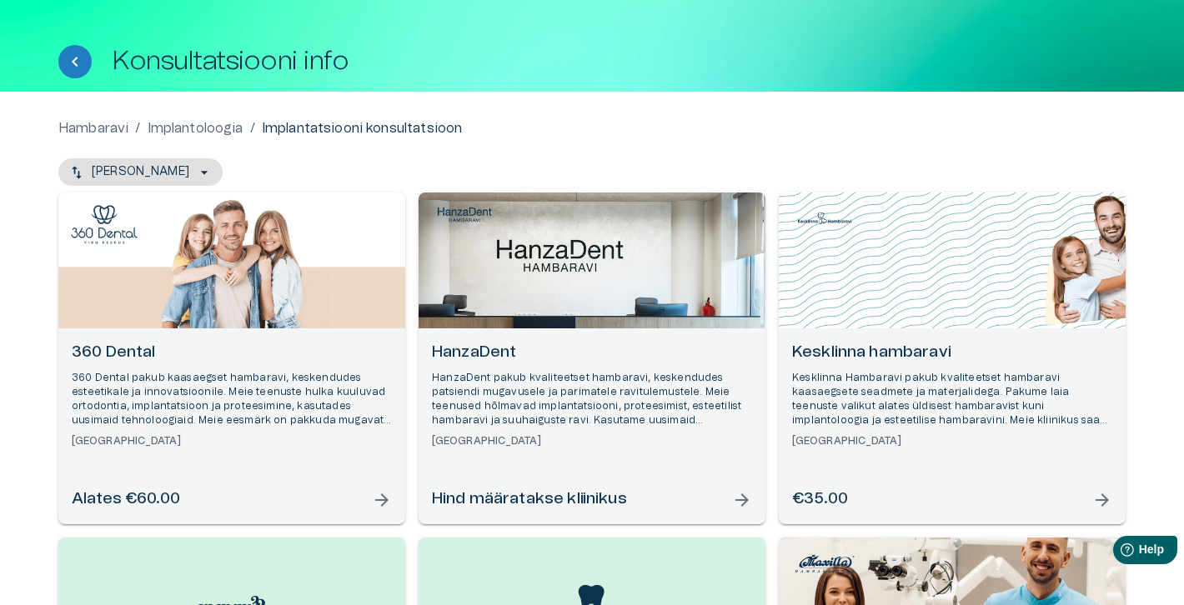
scroll to position [92, 0]
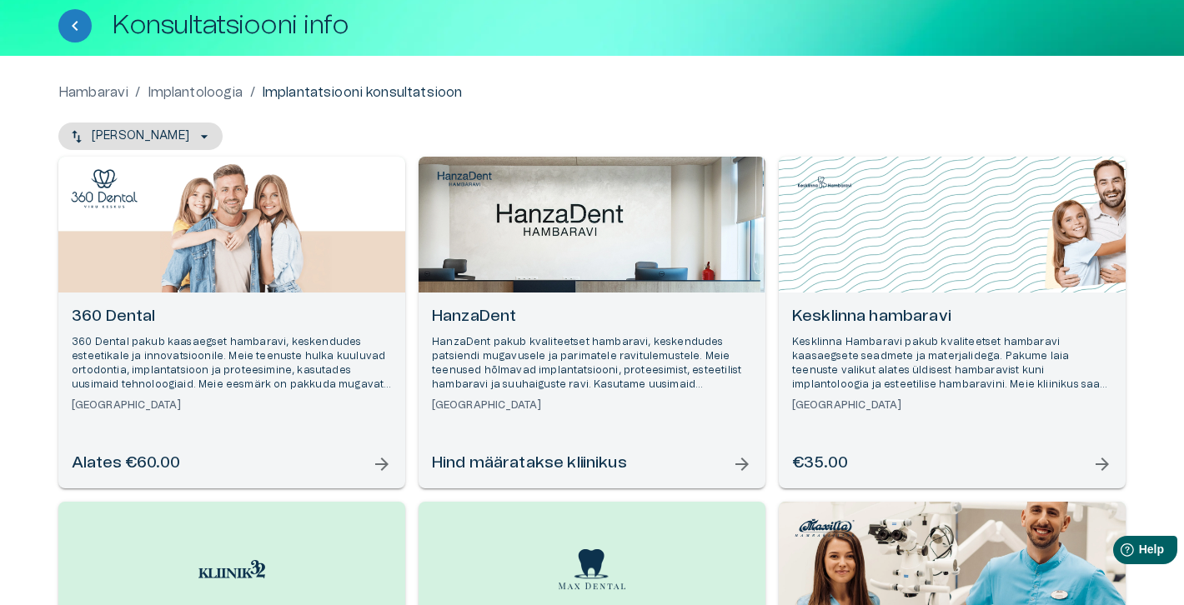
click at [208, 343] on p "360 Dental pakub kaasaegset hambaravi, keskendudes esteetikale ja innovatsiooni…" at bounding box center [232, 364] width 320 height 58
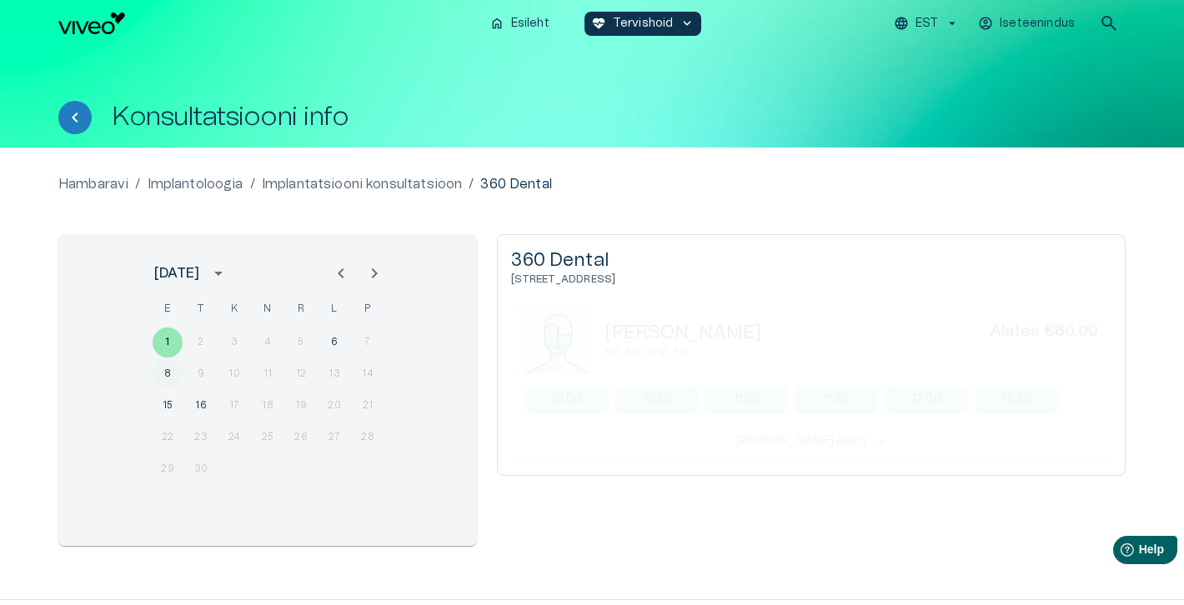
click at [168, 374] on button "8" at bounding box center [168, 374] width 30 height 30
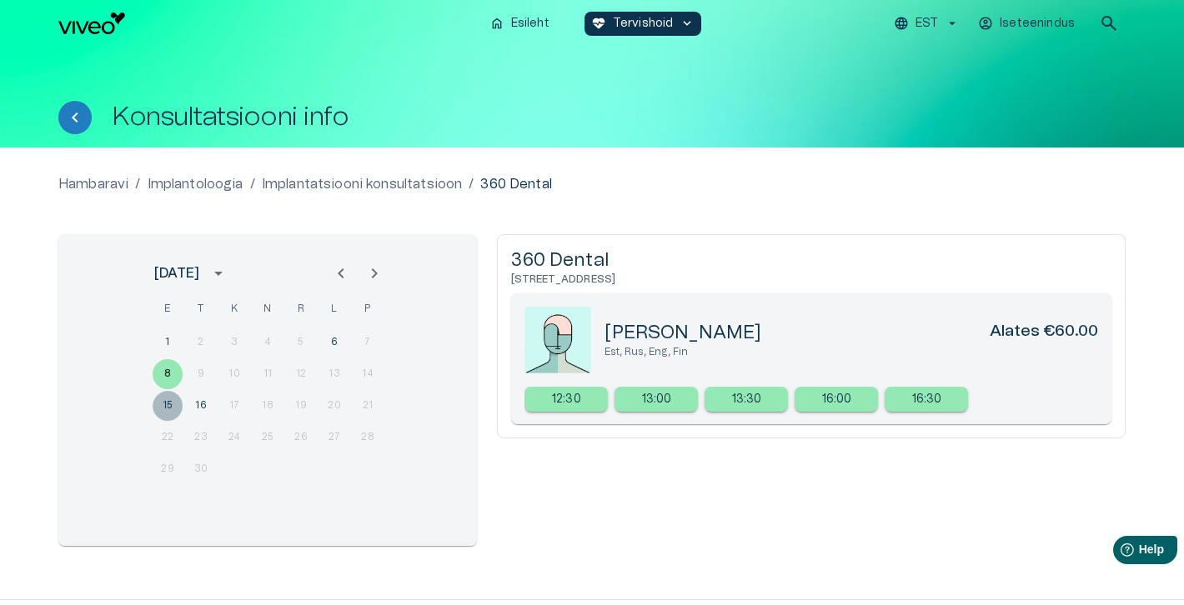
click at [163, 404] on button "15" at bounding box center [168, 406] width 30 height 30
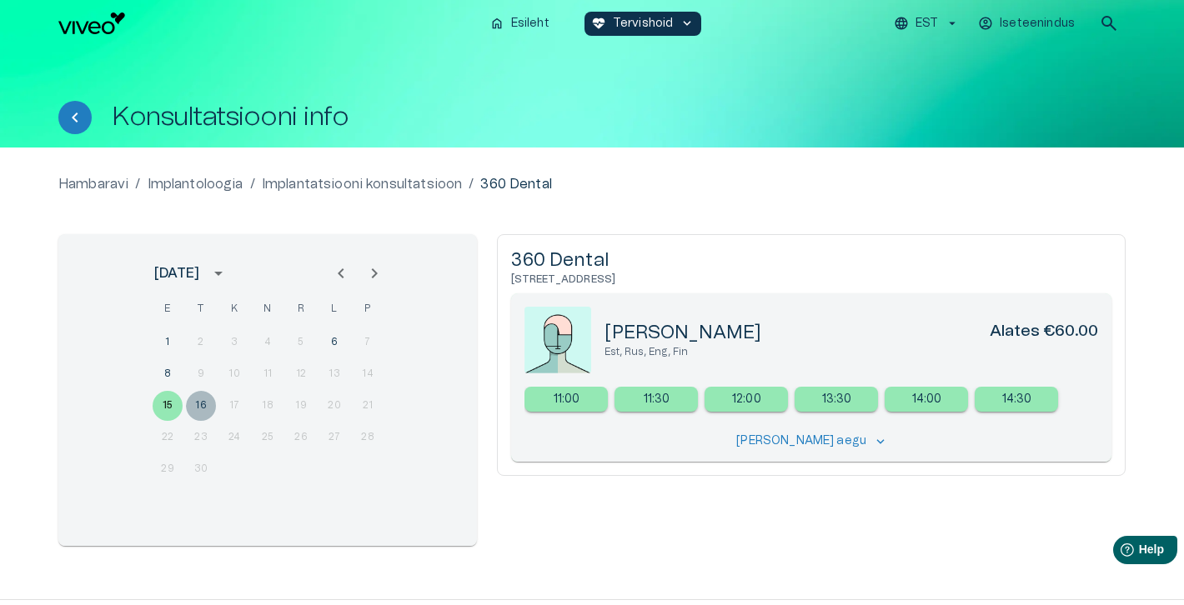
click at [204, 408] on button "16" at bounding box center [201, 406] width 30 height 30
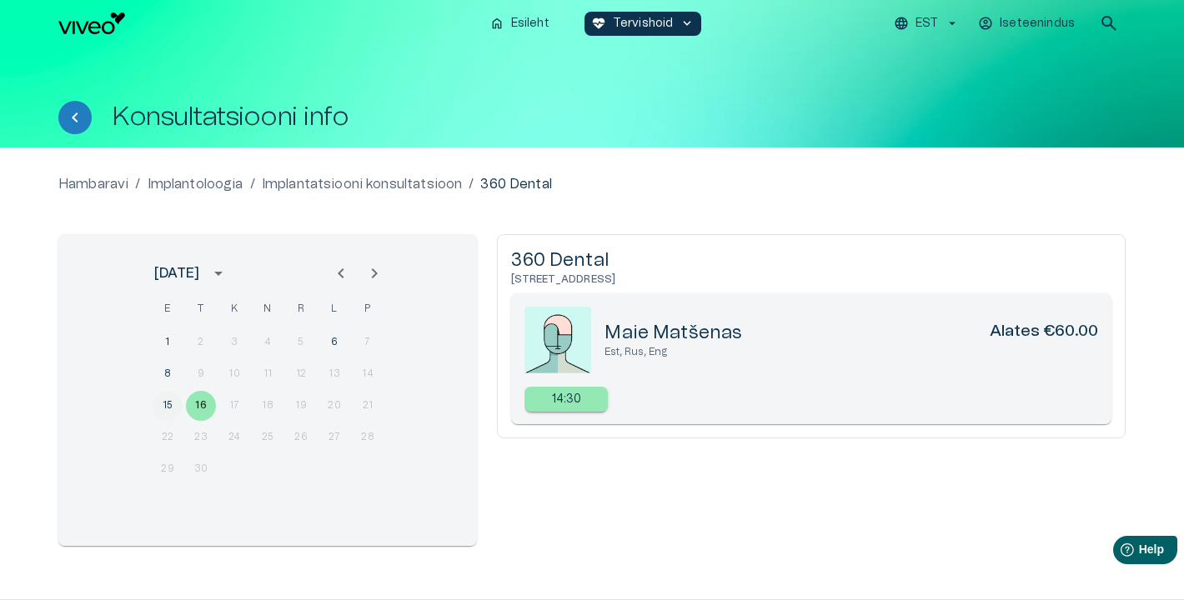
click at [164, 408] on button "15" at bounding box center [168, 406] width 30 height 30
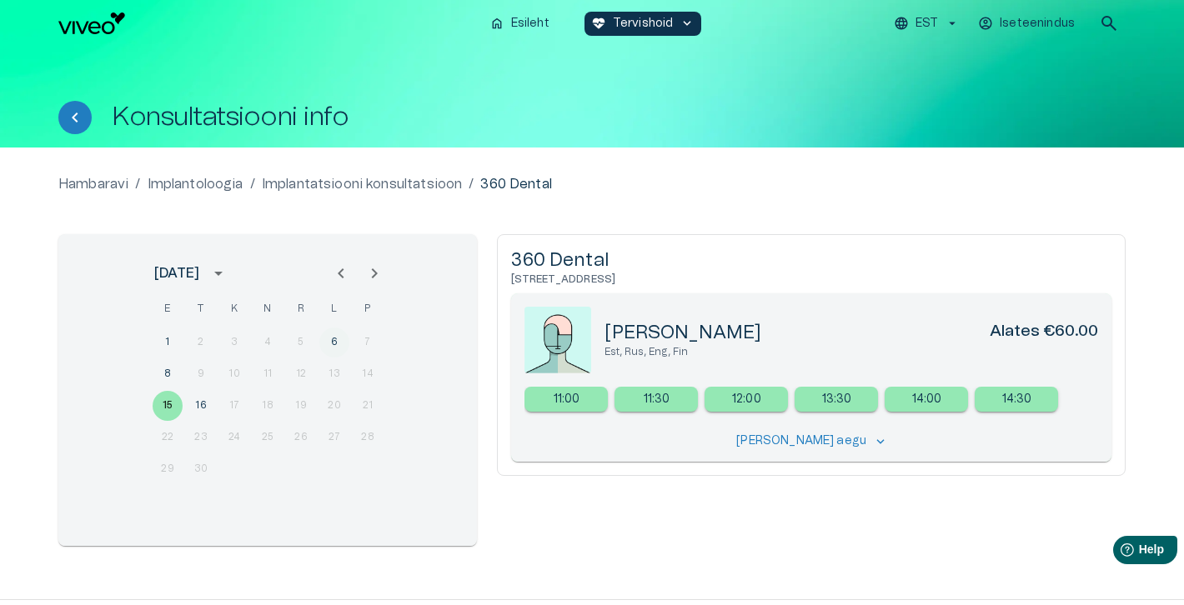
click at [336, 345] on button "6" at bounding box center [334, 343] width 30 height 30
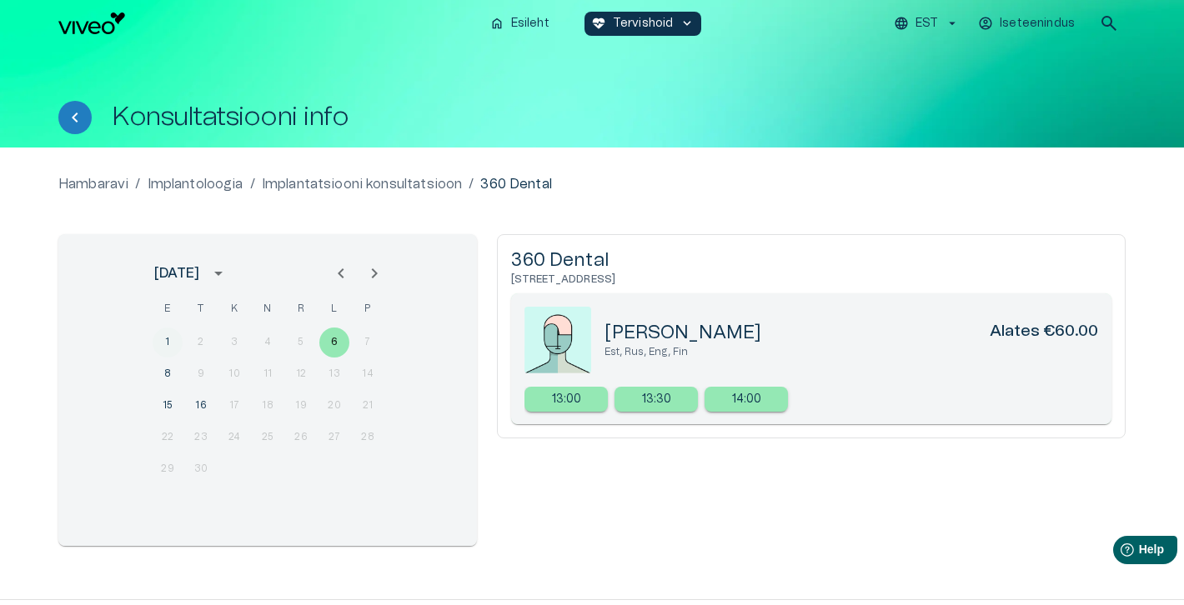
click at [170, 341] on button "1" at bounding box center [168, 343] width 30 height 30
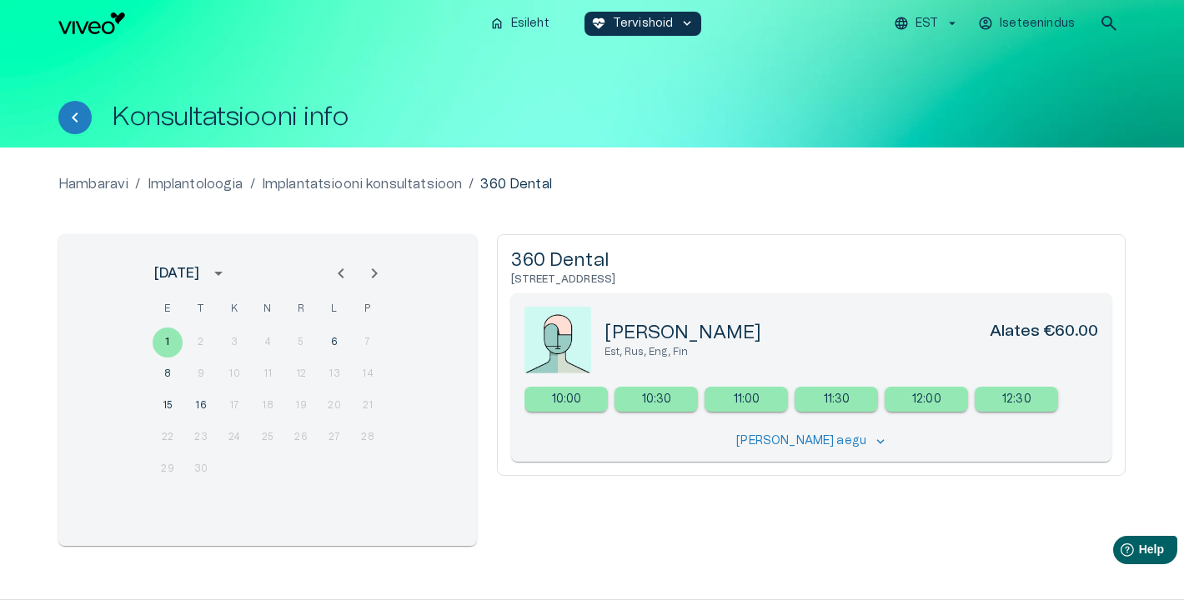
click at [180, 187] on p "Implantoloogia" at bounding box center [196, 184] width 96 height 20
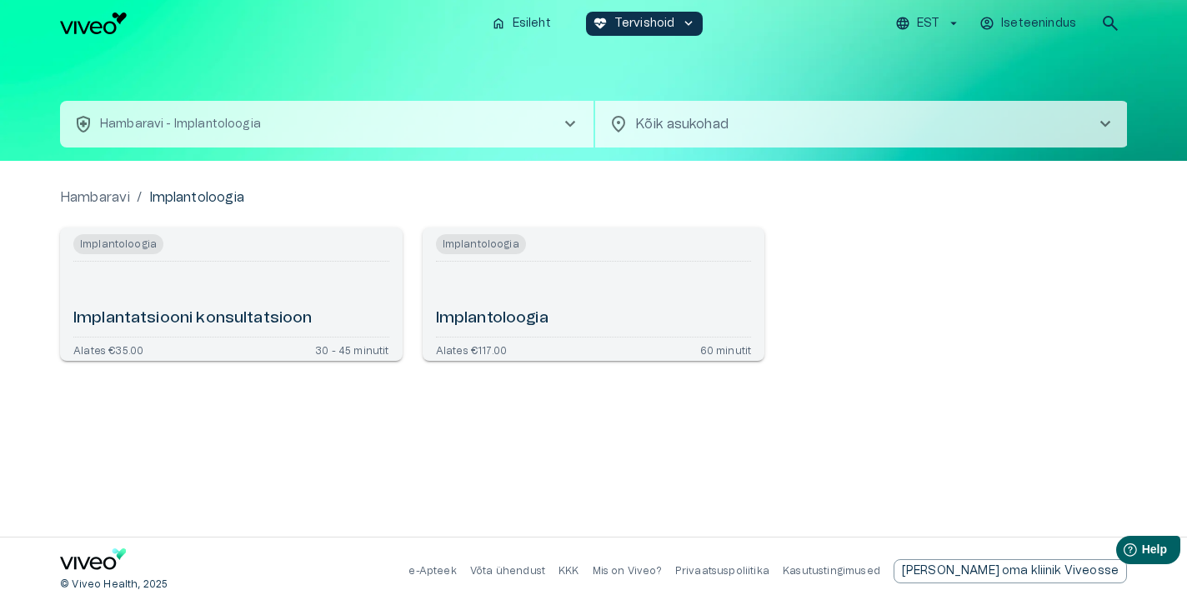
click at [204, 327] on h6 "Implantatsiooni konsultatsioon" at bounding box center [192, 319] width 239 height 23
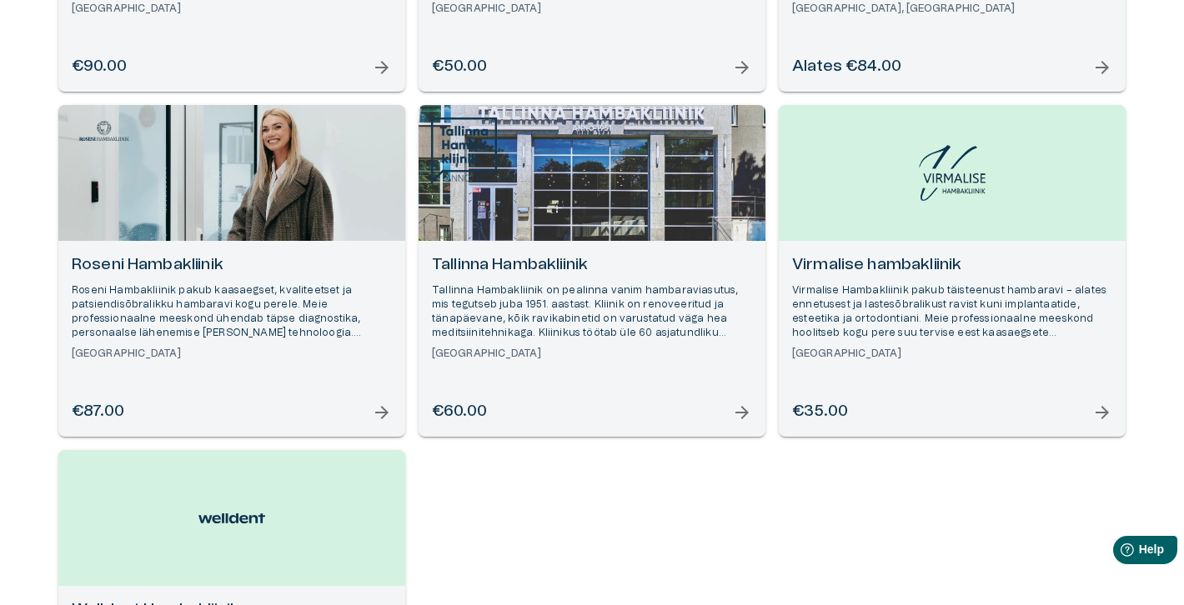
scroll to position [880, 0]
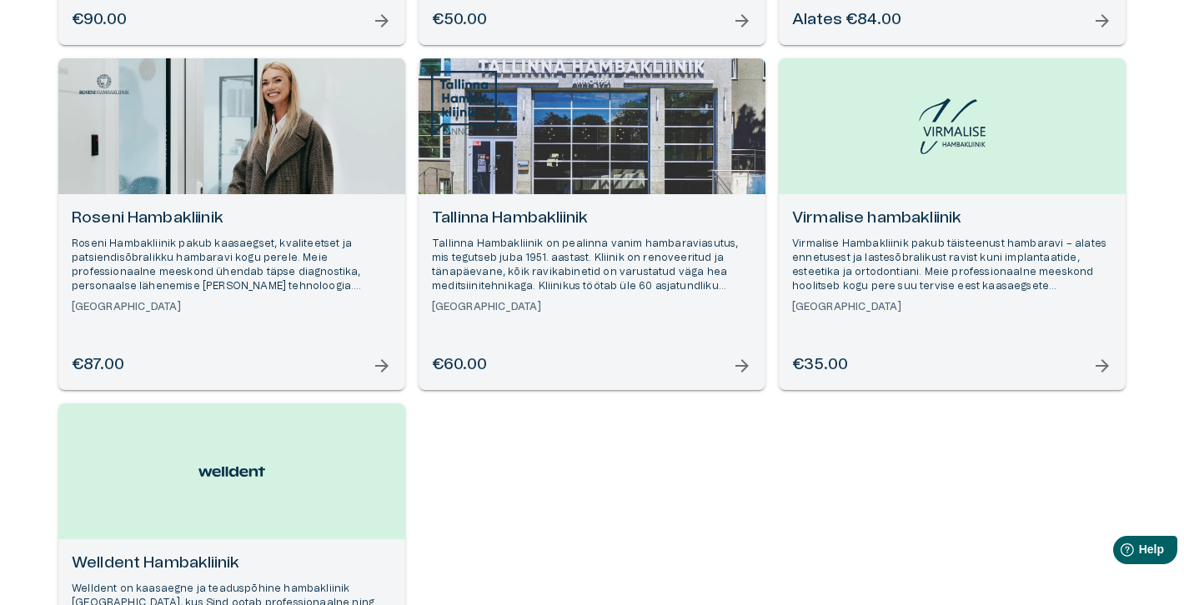
click at [548, 239] on p "Tallinna Hambakliinik on pealinna vanim hambaraviasutus, mis tegutseb juba 1951…" at bounding box center [592, 266] width 320 height 58
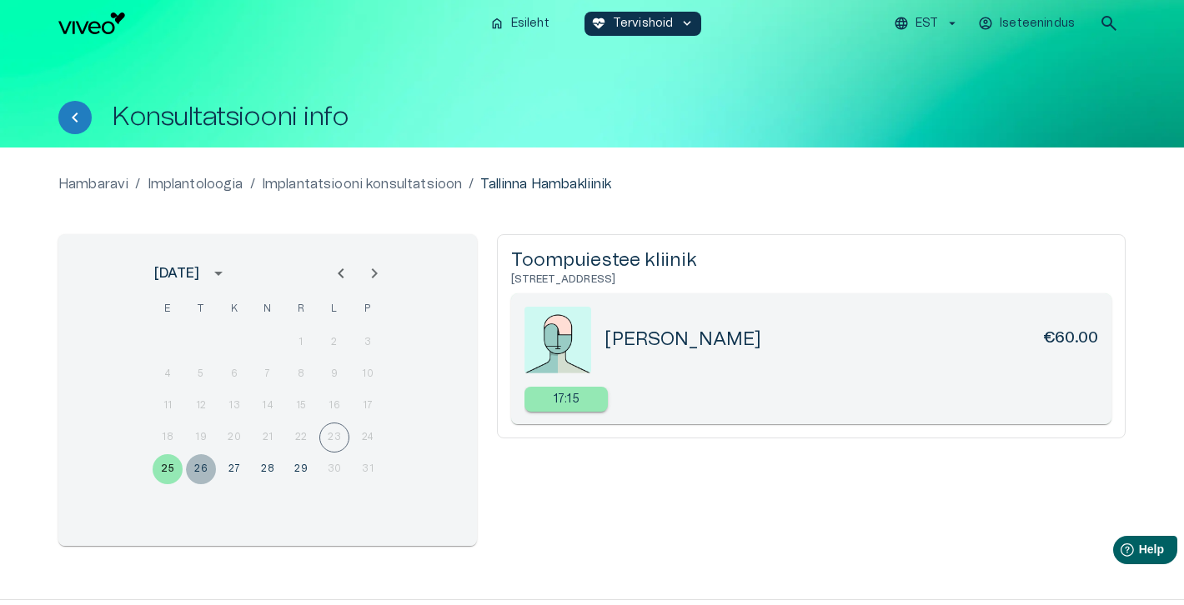
click at [203, 472] on button "26" at bounding box center [201, 469] width 30 height 30
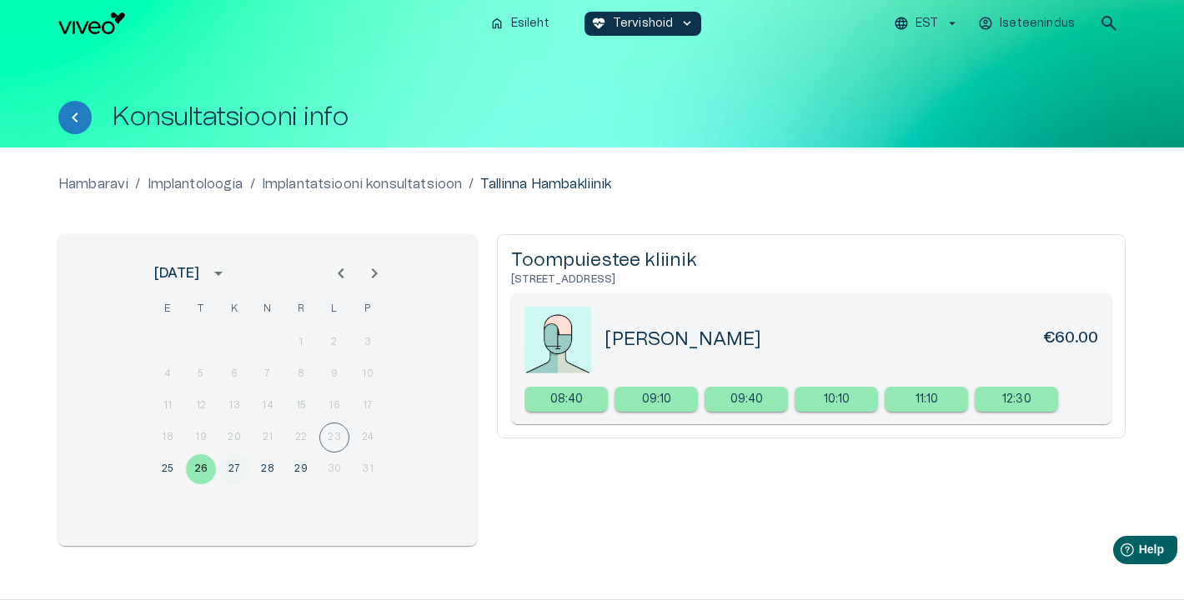
click at [230, 468] on button "27" at bounding box center [234, 469] width 30 height 30
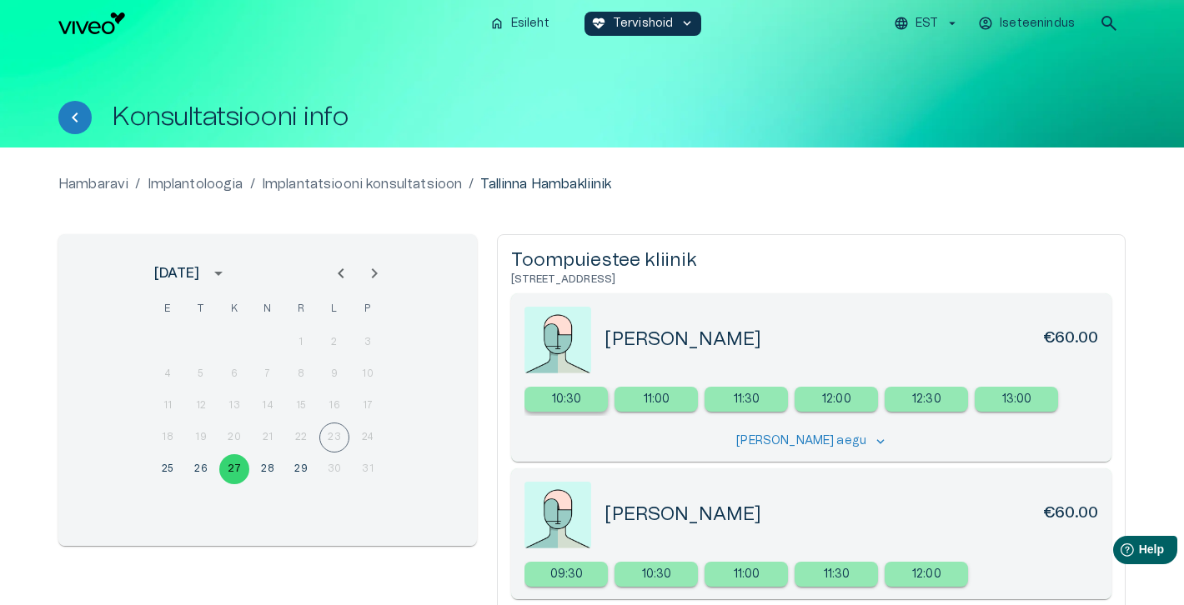
scroll to position [269, 0]
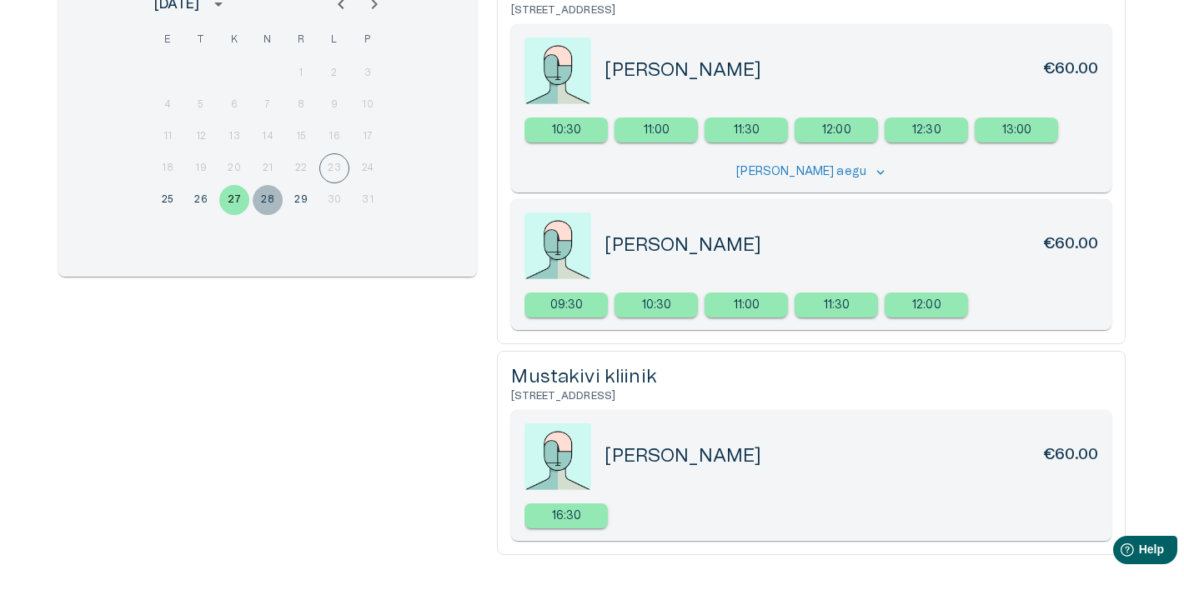
click at [267, 198] on button "28" at bounding box center [268, 200] width 30 height 30
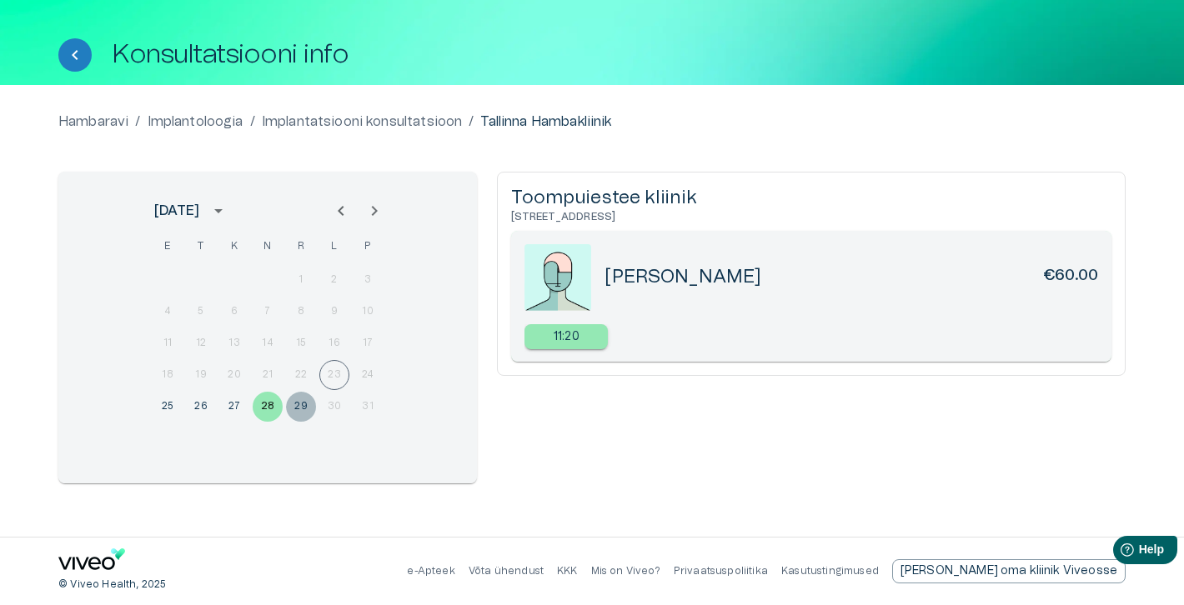
click at [293, 407] on button "29" at bounding box center [301, 407] width 30 height 30
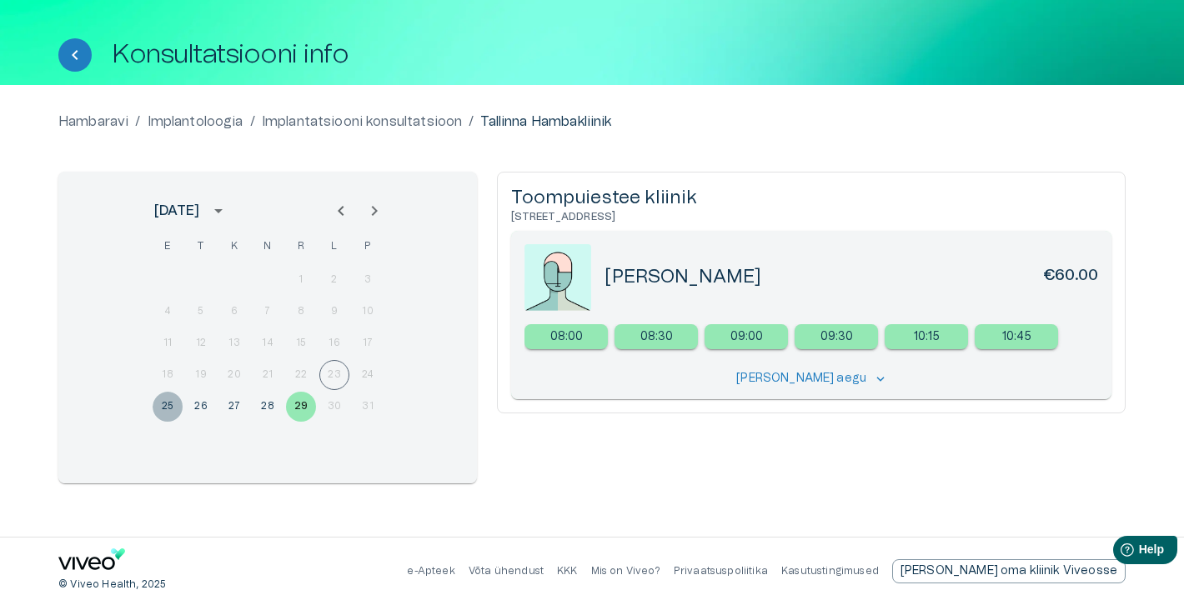
click at [164, 403] on button "25" at bounding box center [168, 407] width 30 height 30
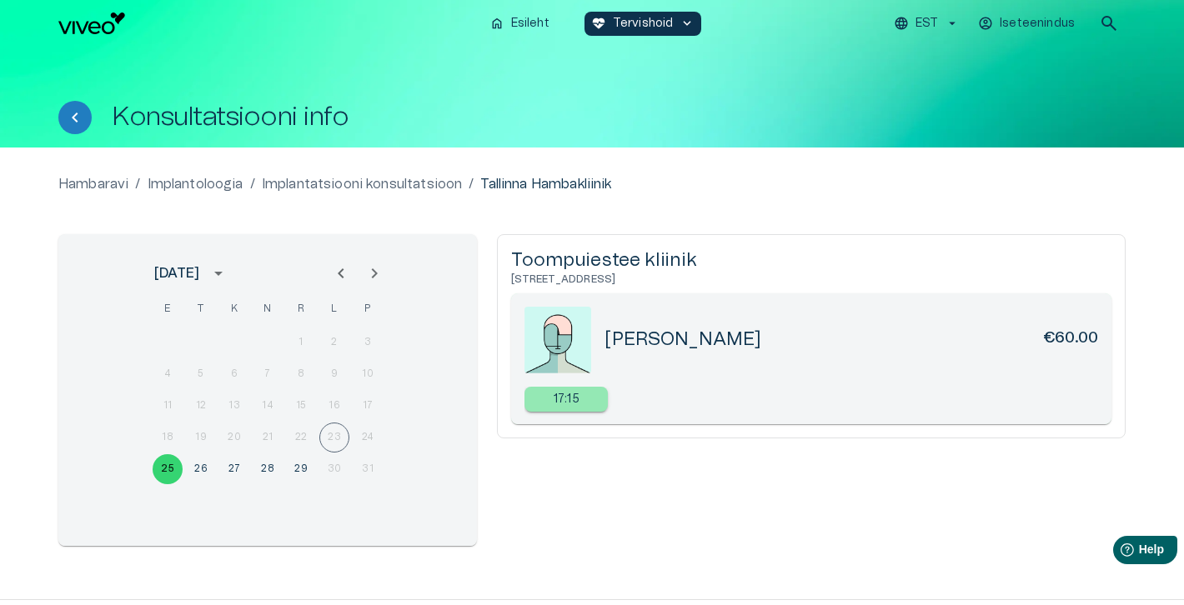
scroll to position [0, 0]
click at [178, 187] on p "Implantoloogia" at bounding box center [196, 184] width 96 height 20
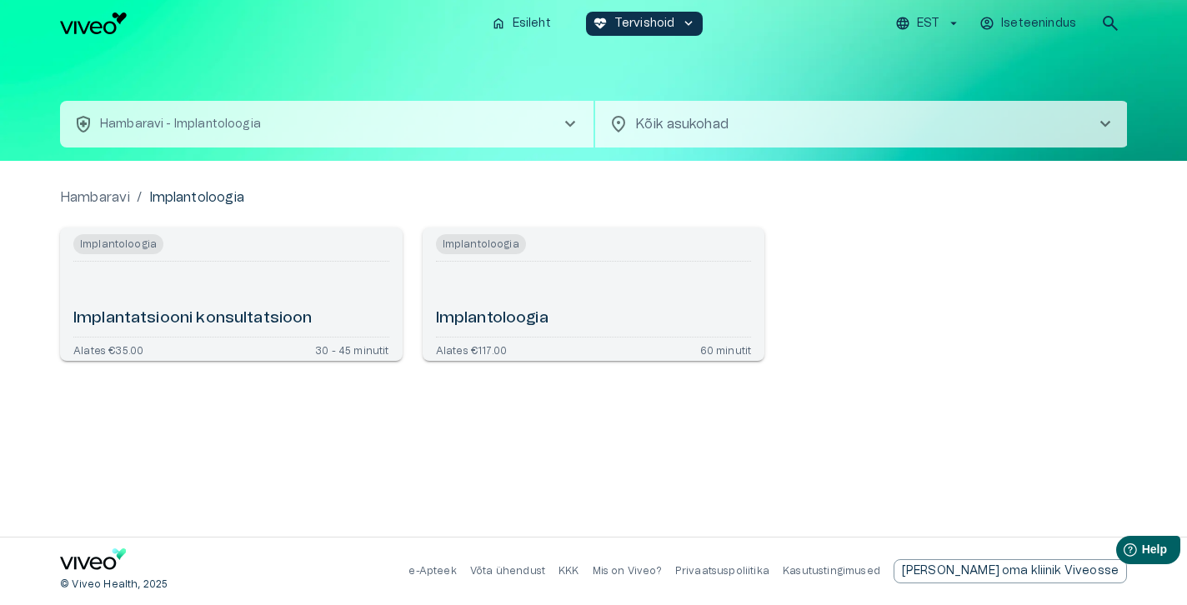
click at [261, 313] on h6 "Implantatsiooni konsultatsioon" at bounding box center [192, 319] width 239 height 23
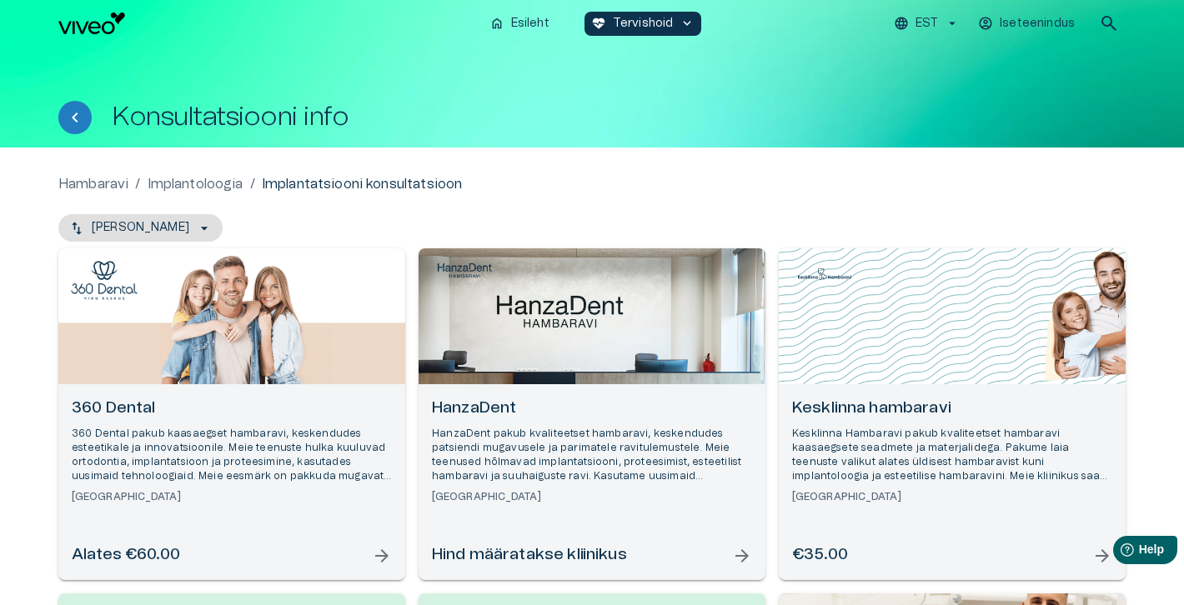
scroll to position [166, 0]
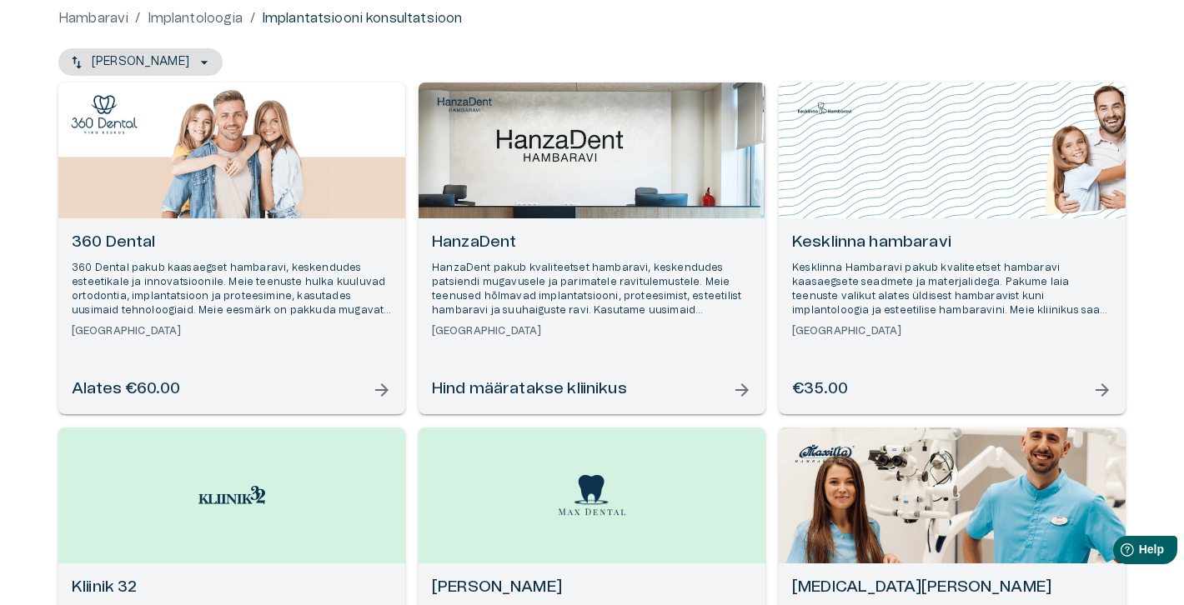
click at [604, 233] on h6 "HanzaDent" at bounding box center [592, 243] width 320 height 23
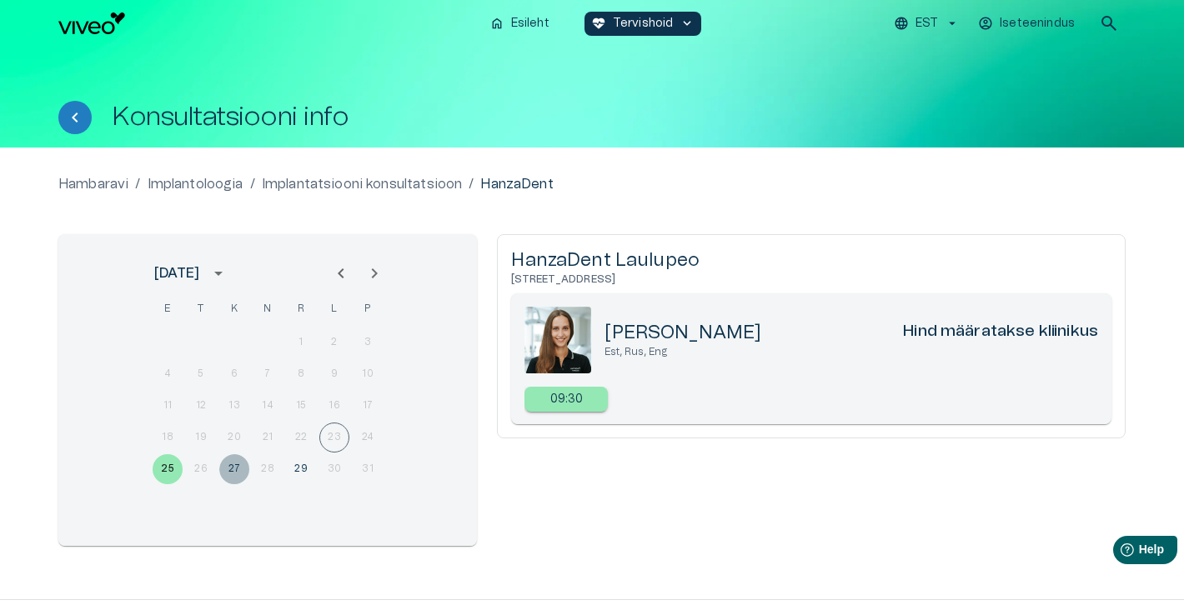
click at [232, 468] on button "27" at bounding box center [234, 469] width 30 height 30
click at [177, 470] on button "25" at bounding box center [168, 469] width 30 height 30
click at [208, 182] on p "Implantoloogia" at bounding box center [196, 184] width 96 height 20
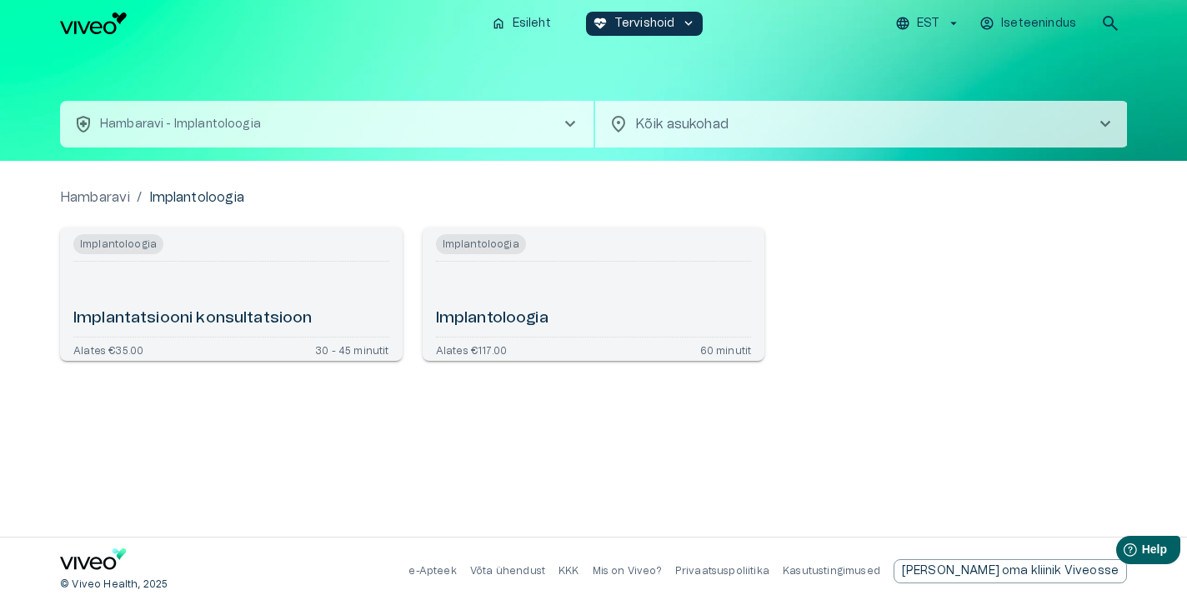
click at [266, 321] on h6 "Implantatsiooni konsultatsioon" at bounding box center [192, 319] width 239 height 23
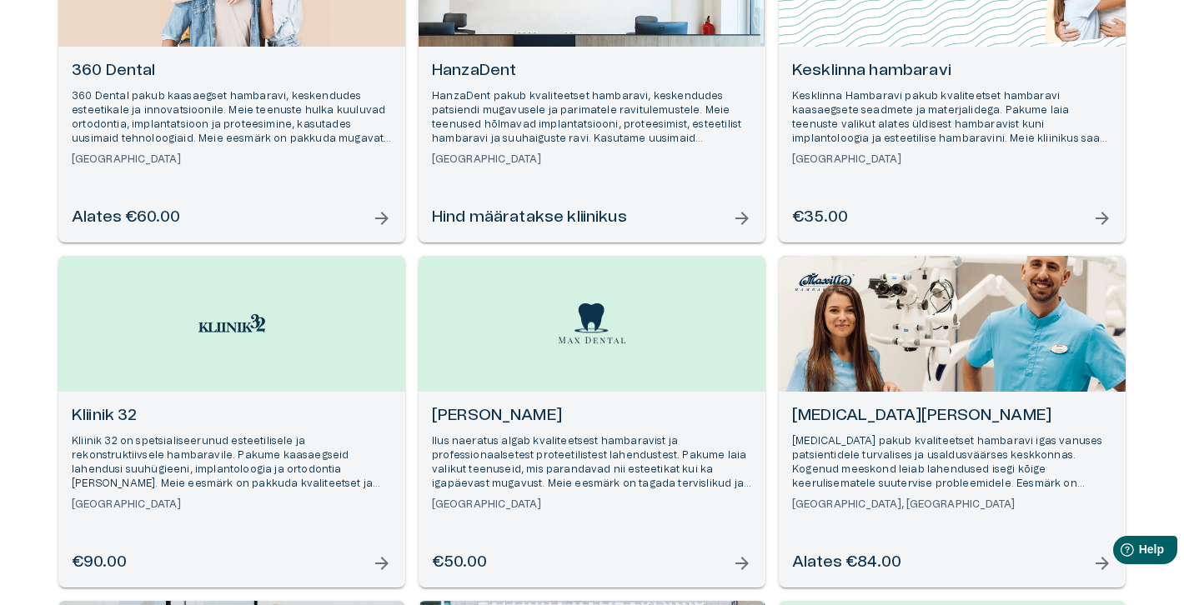
scroll to position [357, 0]
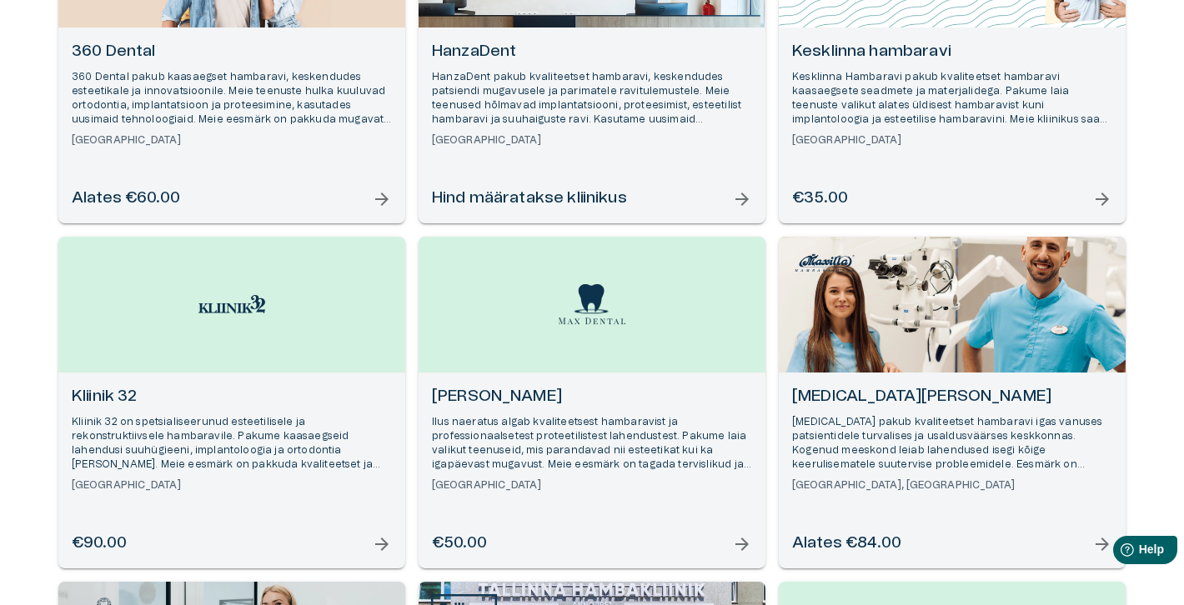
click at [258, 338] on div "Open selected supplier available booking dates" at bounding box center [231, 305] width 347 height 136
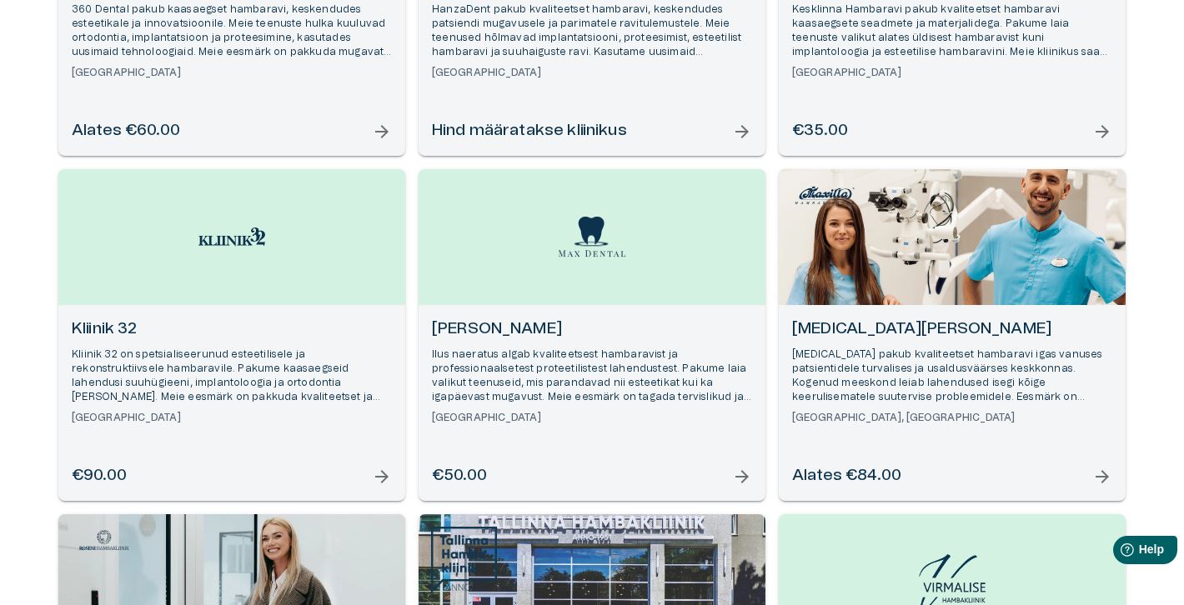
scroll to position [523, 0]
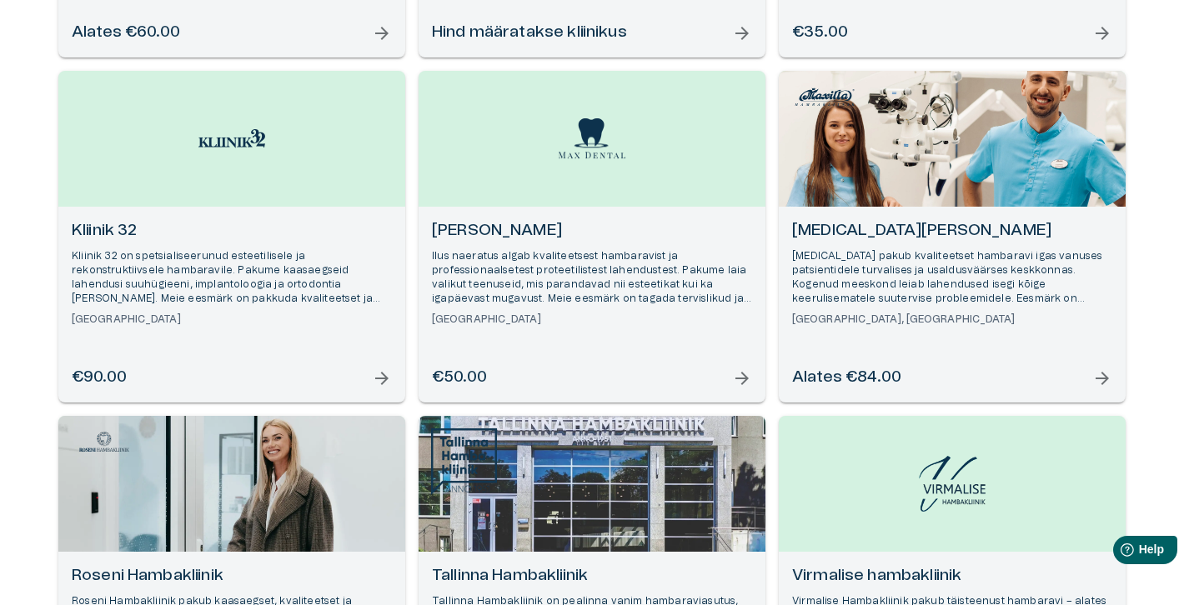
click at [939, 197] on div "Open selected supplier available booking dates" at bounding box center [951, 139] width 347 height 136
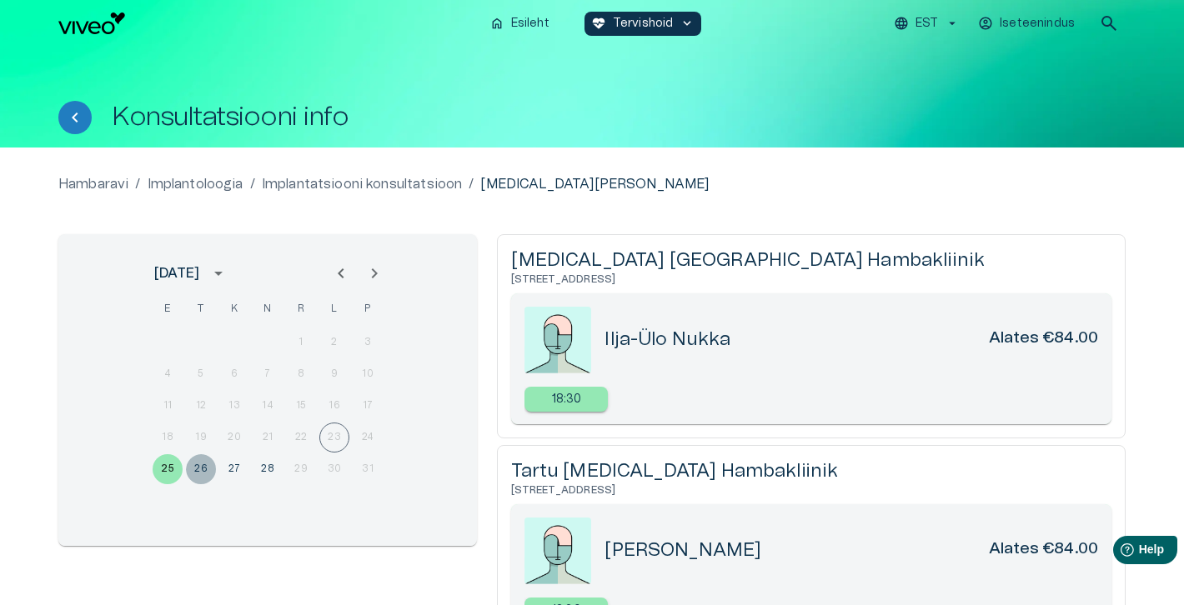
click at [198, 468] on button "26" at bounding box center [201, 469] width 30 height 30
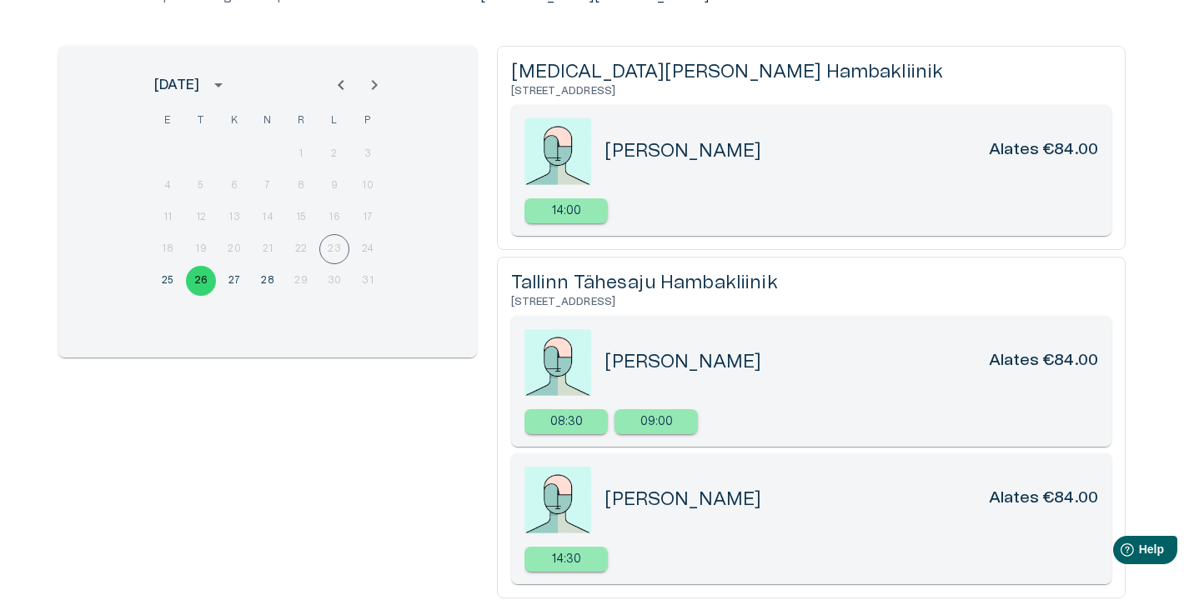
scroll to position [176, 0]
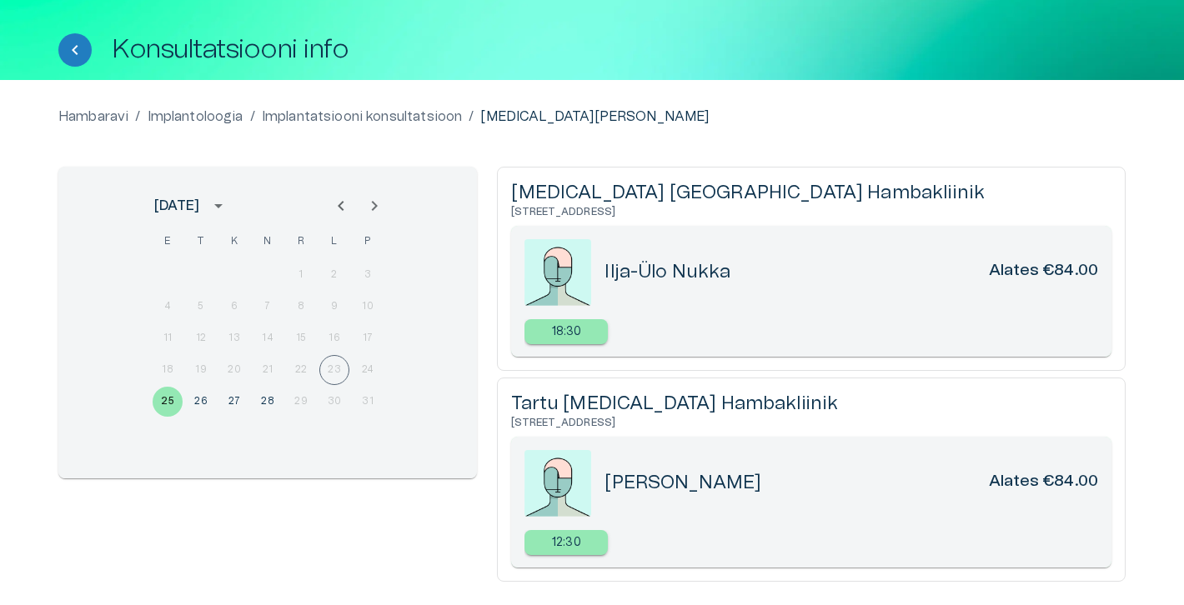
scroll to position [147, 0]
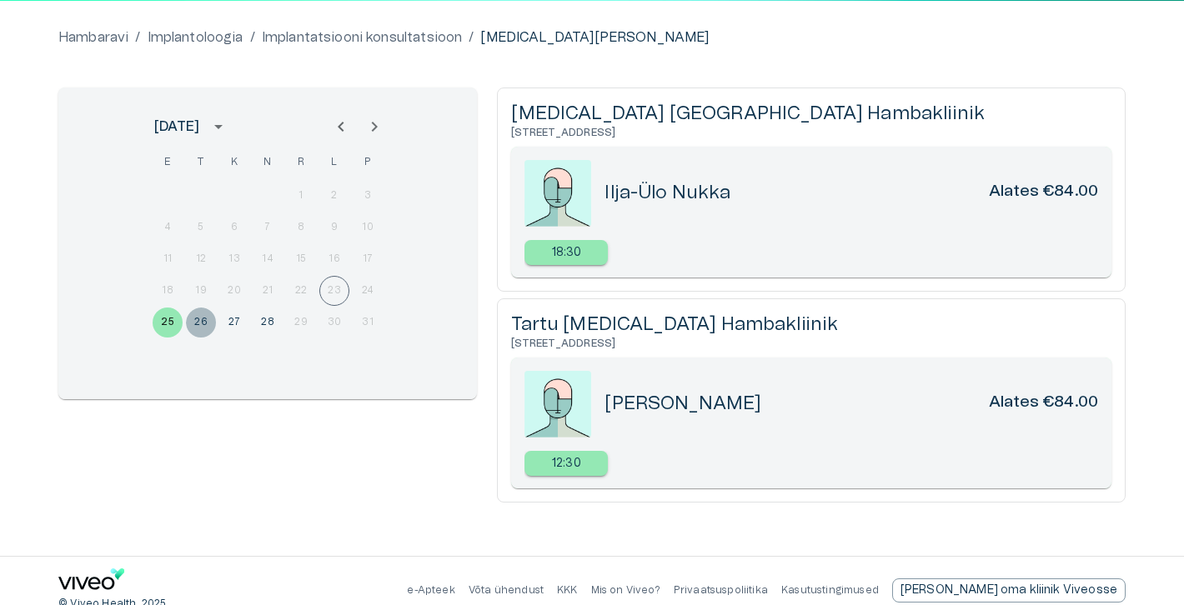
click at [203, 323] on button "26" at bounding box center [201, 323] width 30 height 30
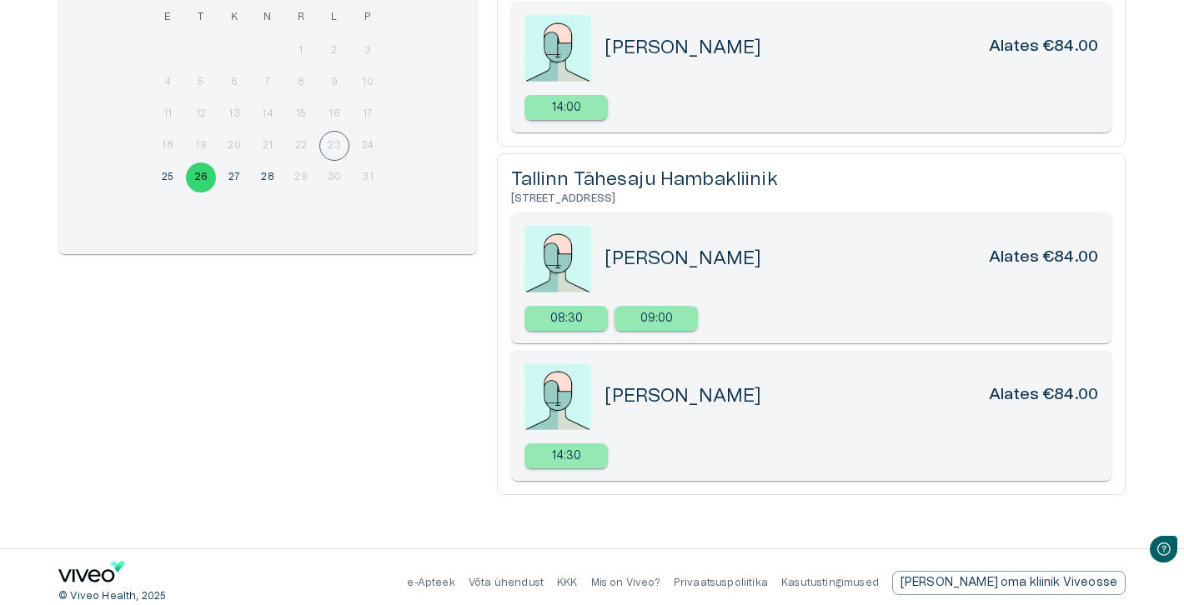
scroll to position [0, 0]
